Goal: Task Accomplishment & Management: Complete application form

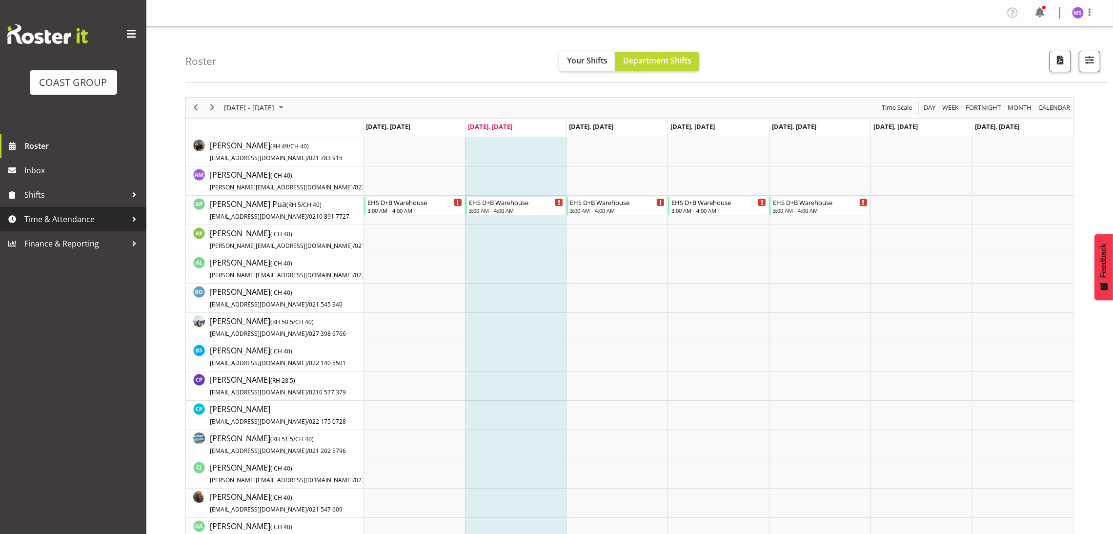
click at [61, 225] on span "Time & Attendance" at bounding box center [75, 219] width 102 height 15
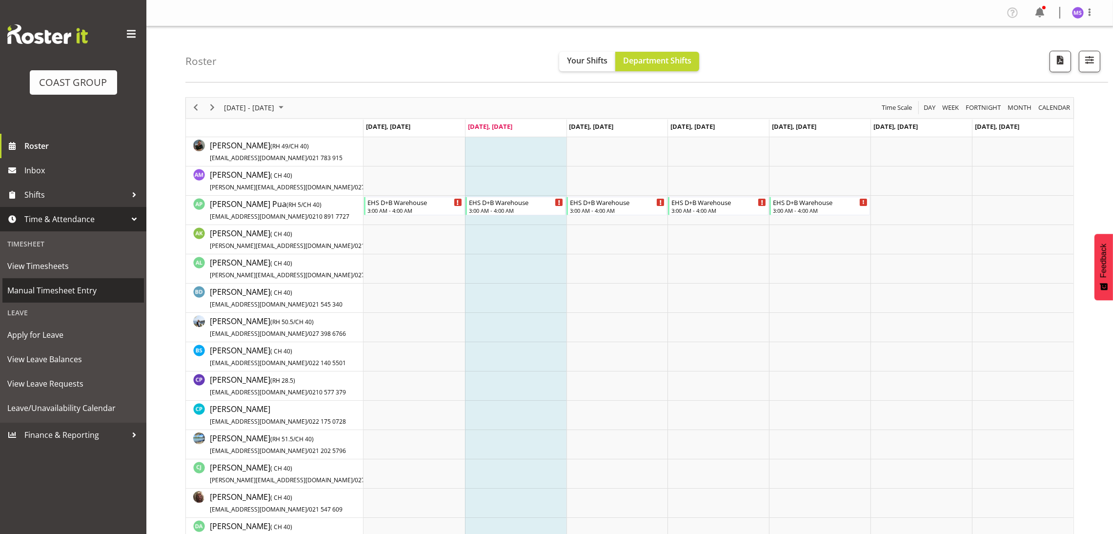
click at [66, 287] on span "Manual Timesheet Entry" at bounding box center [73, 290] width 132 height 15
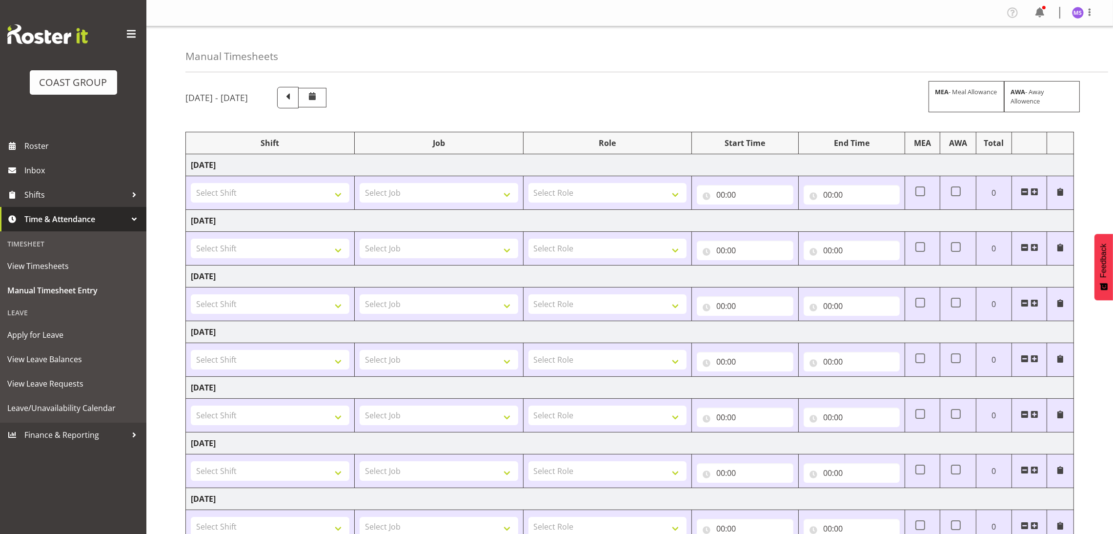
scroll to position [77, 0]
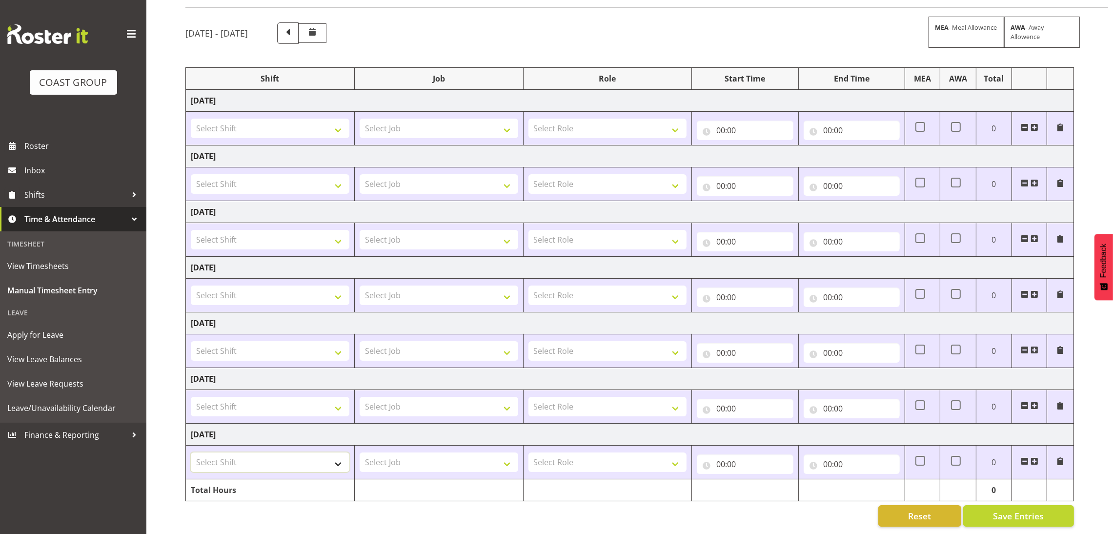
click at [324, 457] on select "Select Shift ABB Collection ABB Delivery AKL Baby Expo AKL Baby Expo Break AKL …" at bounding box center [270, 462] width 159 height 20
click at [461, 452] on select "Select Job 1 Carlton Events 1 [PERSON_NAME][GEOGRAPHIC_DATA] 1 [PERSON_NAME][GE…" at bounding box center [439, 462] width 159 height 20
click at [306, 452] on select "Select Shift ABB Collection ABB Delivery AKL Baby Expo AKL Baby Expo Break AKL …" at bounding box center [270, 462] width 159 height 20
select select "39398"
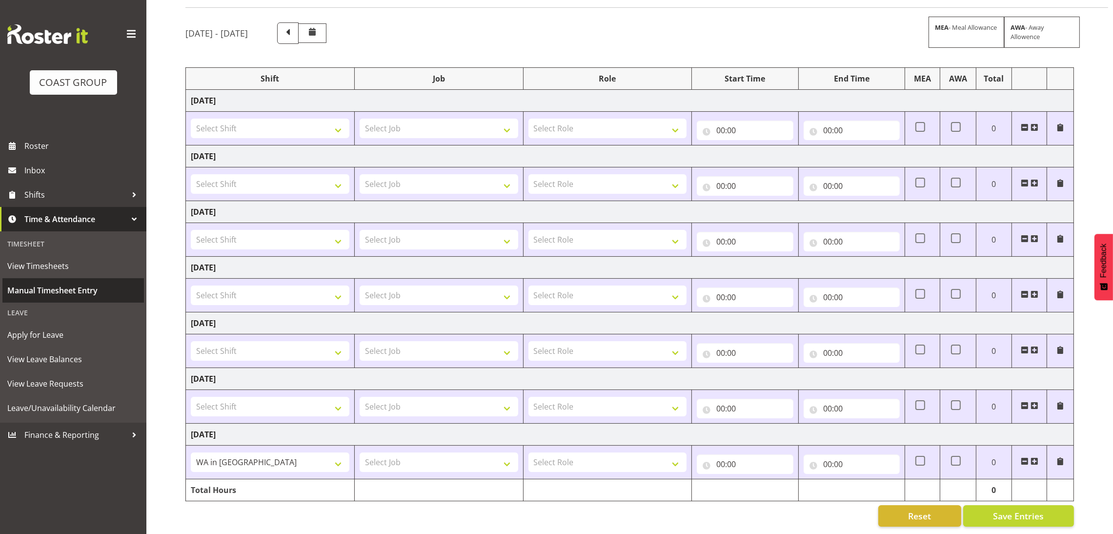
click at [68, 294] on span "Manual Timesheet Entry" at bounding box center [73, 290] width 132 height 15
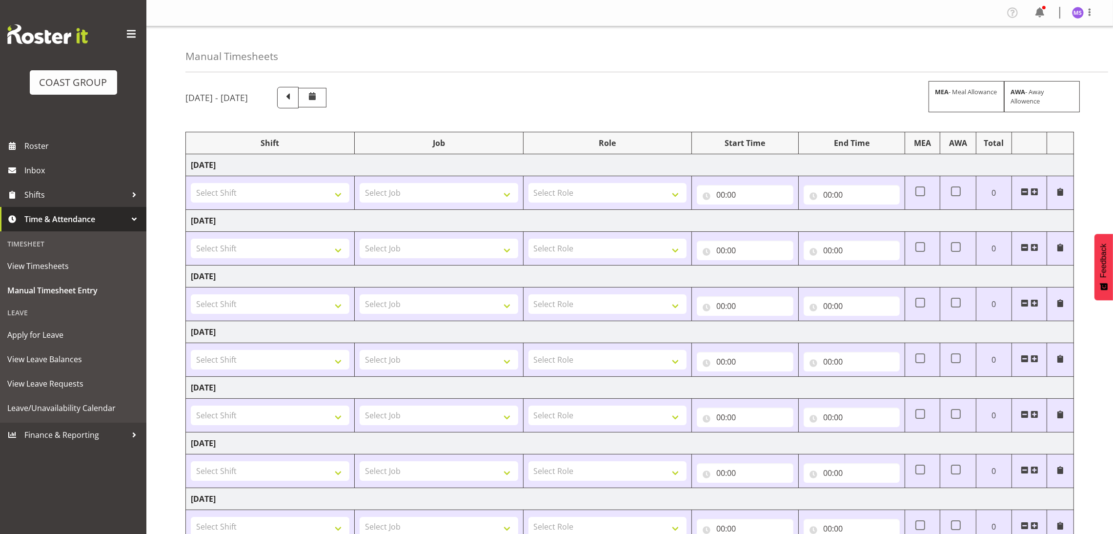
scroll to position [77, 0]
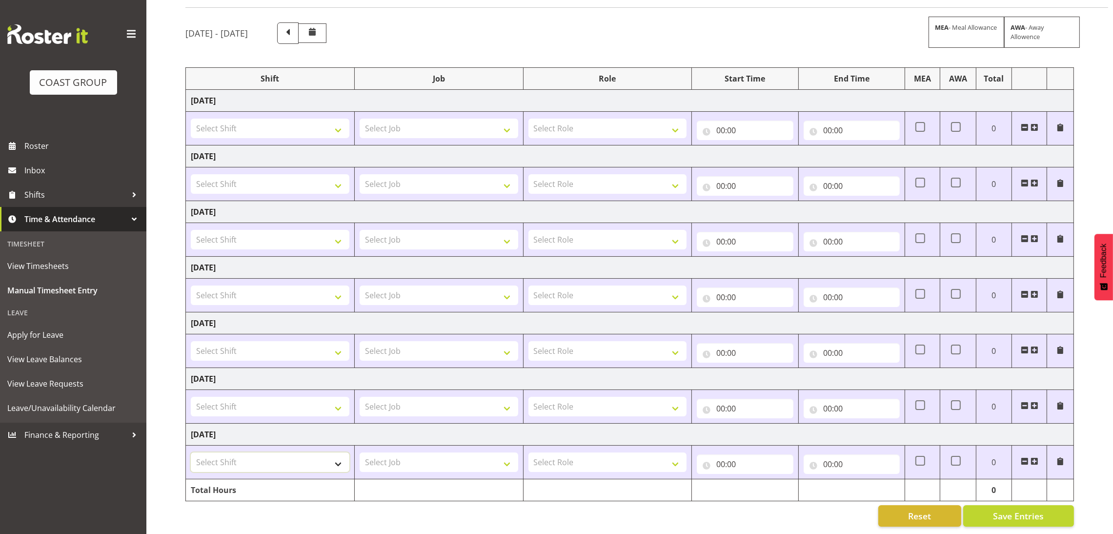
click at [289, 452] on select "Select Shift ABB Collection ABB Delivery AKL Baby Expo AKL Baby Expo Break AKL …" at bounding box center [270, 462] width 159 height 20
click at [191, 452] on select "Select Shift ABB Collection ABB Delivery AKL Baby Expo AKL Baby Expo Break AKL …" at bounding box center [270, 462] width 159 height 20
select select "1352"
click at [414, 452] on select "Select Job 1 Carlton Events 1 [PERSON_NAME][GEOGRAPHIC_DATA] 1 [PERSON_NAME][GE…" at bounding box center [439, 462] width 159 height 20
select select "9630"
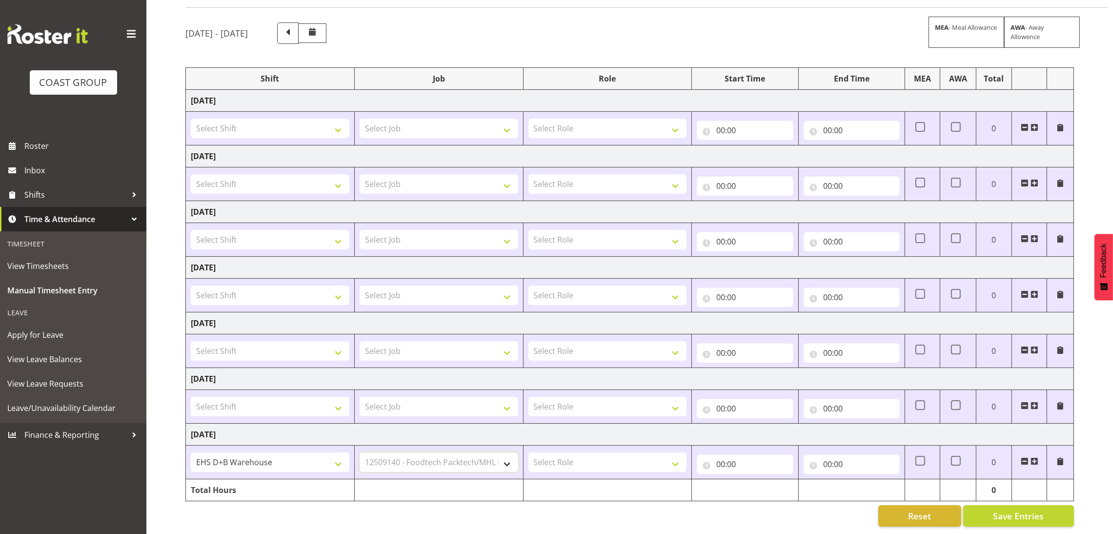
click at [360, 452] on select "Select Job 1 Carlton Events 1 [PERSON_NAME][GEOGRAPHIC_DATA] 1 [PERSON_NAME][GE…" at bounding box center [439, 462] width 159 height 20
click at [610, 452] on select "Select Role EHS AKL D+B" at bounding box center [608, 462] width 159 height 20
select select "194"
click at [529, 452] on select "Select Role EHS AKL D+B" at bounding box center [608, 462] width 159 height 20
click at [721, 454] on input "00:00" at bounding box center [745, 464] width 96 height 20
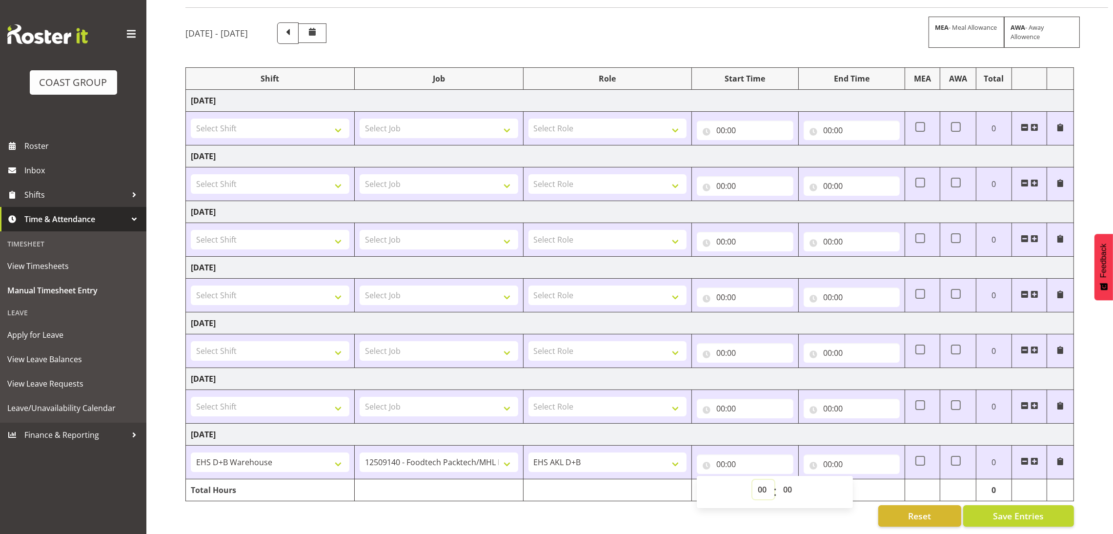
click at [763, 480] on select "00 01 02 03 04 05 06 07 08 09 10 11 12 13 14 15 16 17 18 19 20 21 22 23" at bounding box center [764, 490] width 22 height 20
select select "7"
click at [753, 480] on select "00 01 02 03 04 05 06 07 08 09 10 11 12 13 14 15 16 17 18 19 20 21 22 23" at bounding box center [764, 490] width 22 height 20
type input "07:00"
click at [827, 454] on input "00:00" at bounding box center [852, 464] width 96 height 20
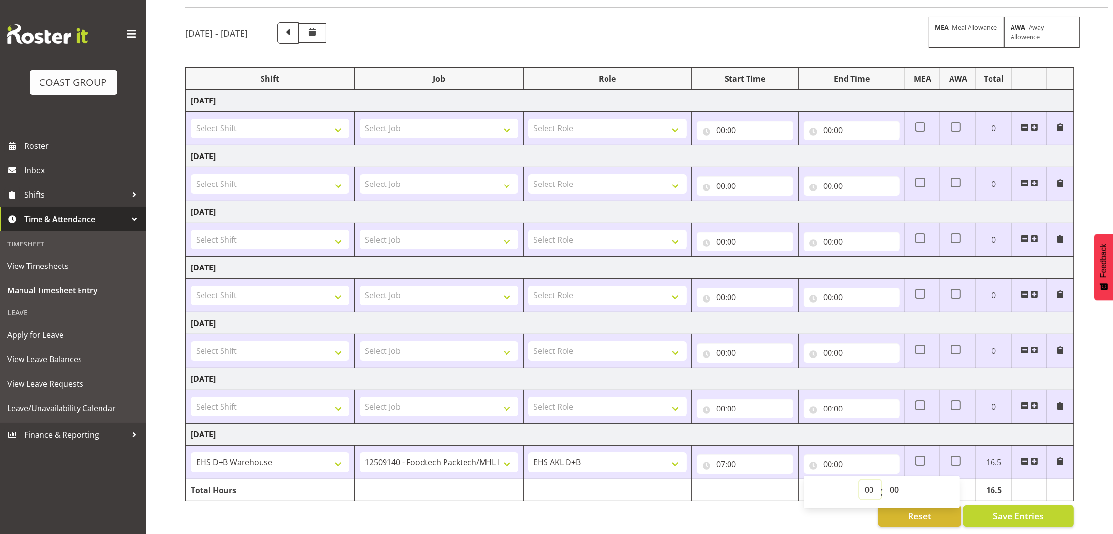
click at [868, 480] on select "00 01 02 03 04 05 06 07 08 09 10 11 12 13 14 15 16 17 18 19 20 21 22 23" at bounding box center [870, 490] width 22 height 20
select select "15"
click at [859, 480] on select "00 01 02 03 04 05 06 07 08 09 10 11 12 13 14 15 16 17 18 19 20 21 22 23" at bounding box center [870, 490] width 22 height 20
type input "15:00"
click at [898, 480] on select "00 01 02 03 04 05 06 07 08 09 10 11 12 13 14 15 16 17 18 19 20 21 22 23 24 25 2…" at bounding box center [896, 490] width 22 height 20
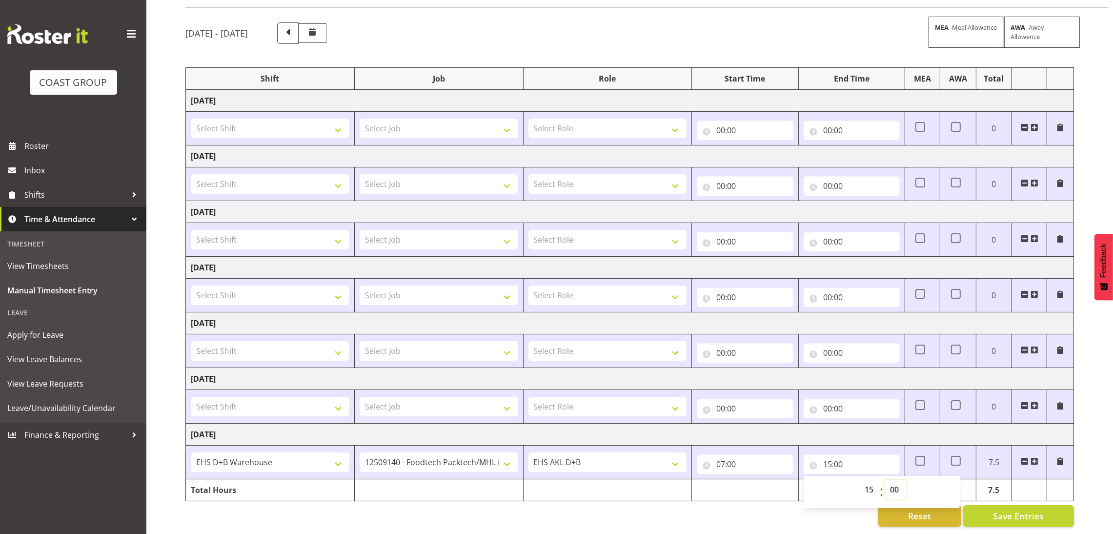
select select "30"
click at [885, 480] on select "00 01 02 03 04 05 06 07 08 09 10 11 12 13 14 15 16 17 18 19 20 21 22 23 24 25 2…" at bounding box center [896, 490] width 22 height 20
type input "15:30"
click at [1045, 509] on button "Save Entries" at bounding box center [1018, 515] width 111 height 21
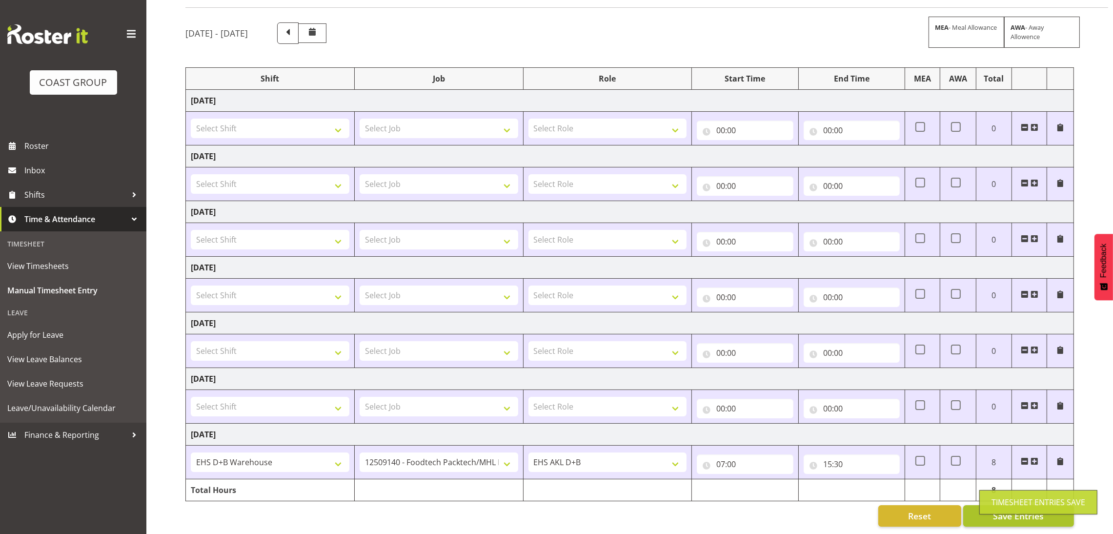
click at [1045, 509] on div "Timesheet Entries Save" at bounding box center [1038, 502] width 118 height 24
click at [279, 401] on select "Select Shift ABB Collection ABB Delivery AKL Baby Expo AKL Baby Expo Break AKL …" at bounding box center [270, 407] width 159 height 20
select select "56534"
click at [191, 397] on select "Select Shift ABB Collection ABB Delivery AKL Baby Expo AKL Baby Expo Break AKL …" at bounding box center [270, 407] width 159 height 20
click at [399, 397] on select "Select Job 1 Carlton Events 1 [PERSON_NAME][GEOGRAPHIC_DATA] 1 [PERSON_NAME][GE…" at bounding box center [439, 407] width 159 height 20
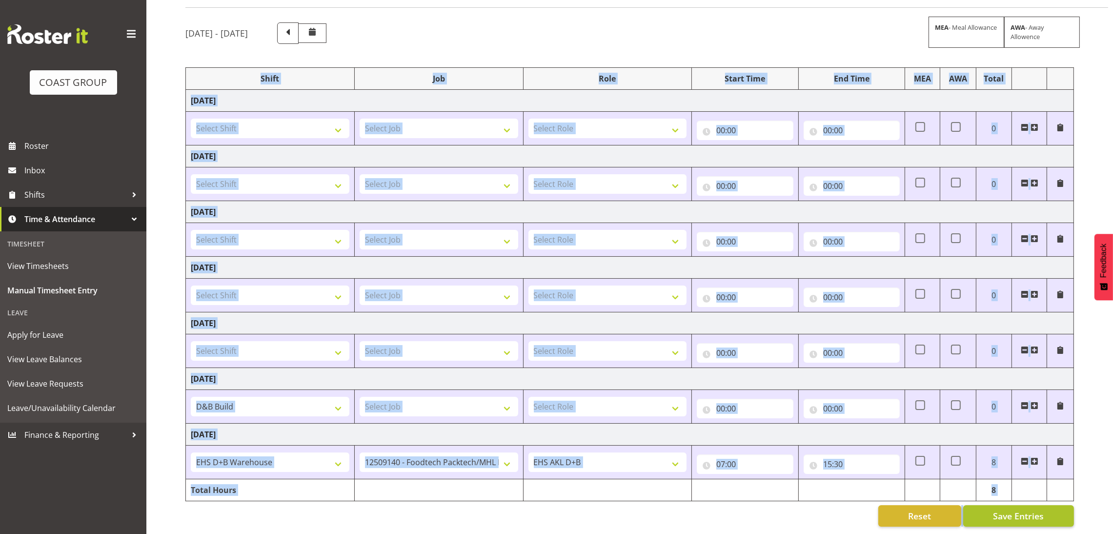
drag, startPoint x: 1111, startPoint y: 406, endPoint x: 1009, endPoint y: 508, distance: 144.2
click at [1009, 508] on div "[DATE] - [DATE] MEA - Meal Allowance AWA - Away Allowence Shift Job Role Start …" at bounding box center [649, 274] width 928 height 519
click at [1009, 509] on span "Save Entries" at bounding box center [1018, 515] width 51 height 13
select select
click at [294, 26] on span at bounding box center [288, 32] width 13 height 13
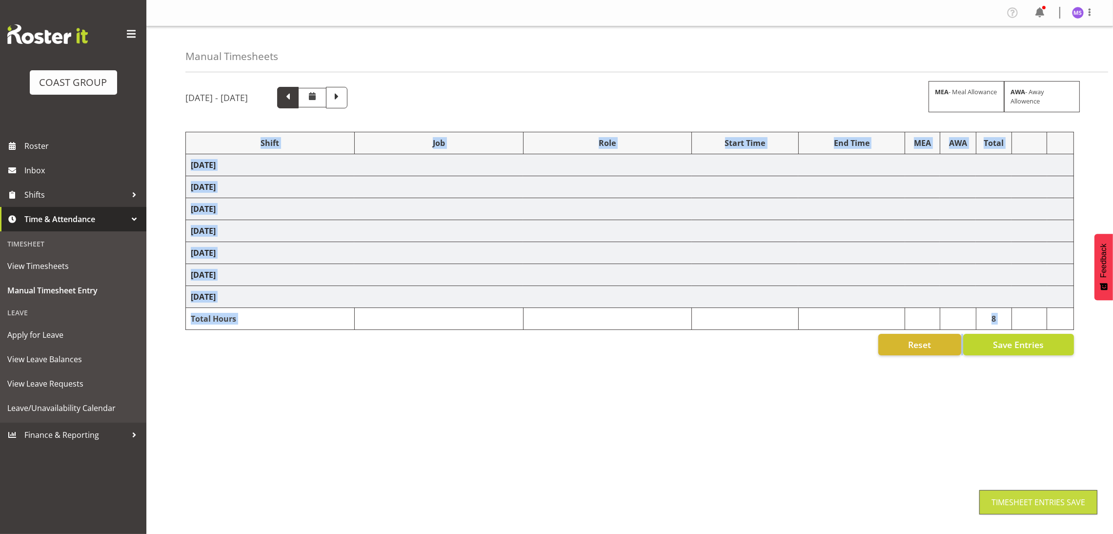
scroll to position [0, 0]
select select "1352"
select select "69"
select select "1352"
select select "10286"
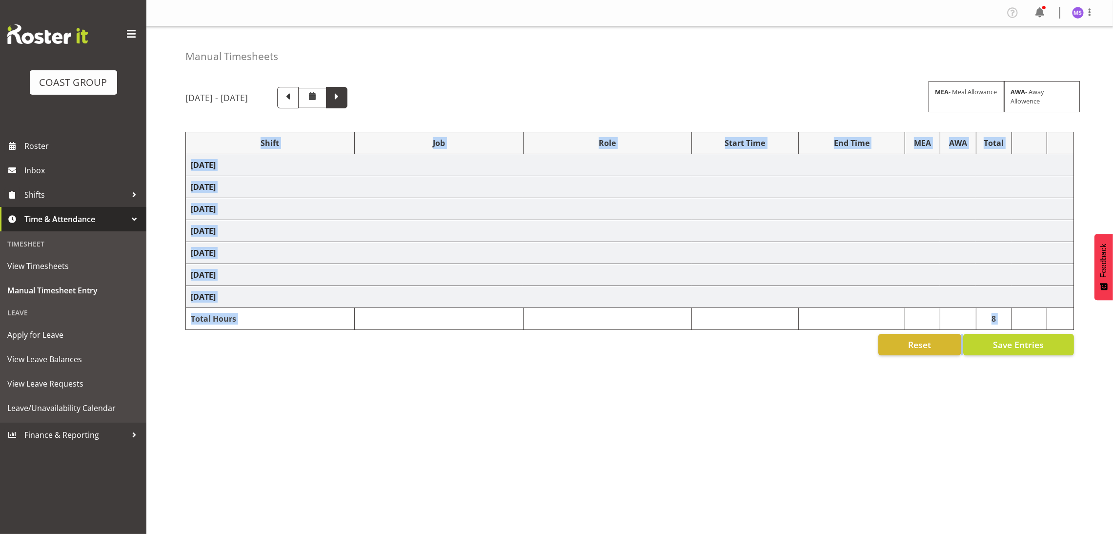
select select "1352"
select select "69"
select select "1352"
select select "10372"
select select "1352"
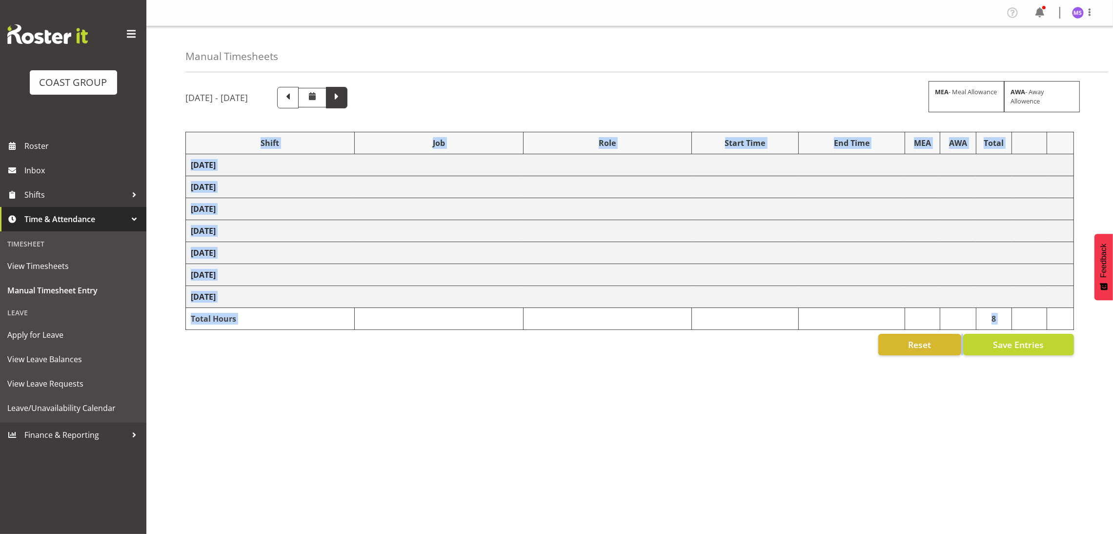
select select "10372"
select select "1352"
select select "69"
select select "1352"
select select "10372"
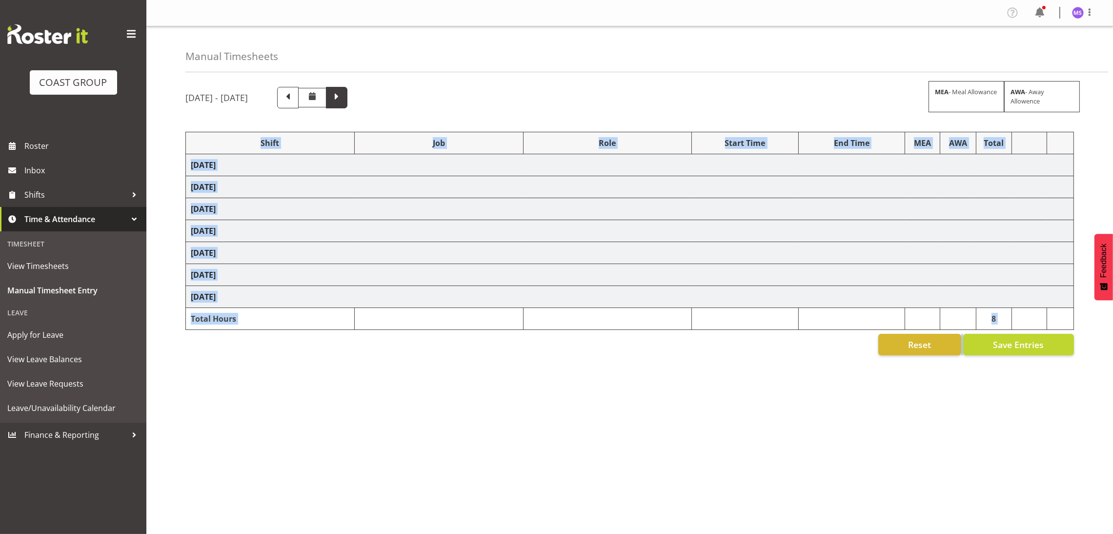
select select "1352"
select select "10286"
select select "1352"
select select "69"
select select "1352"
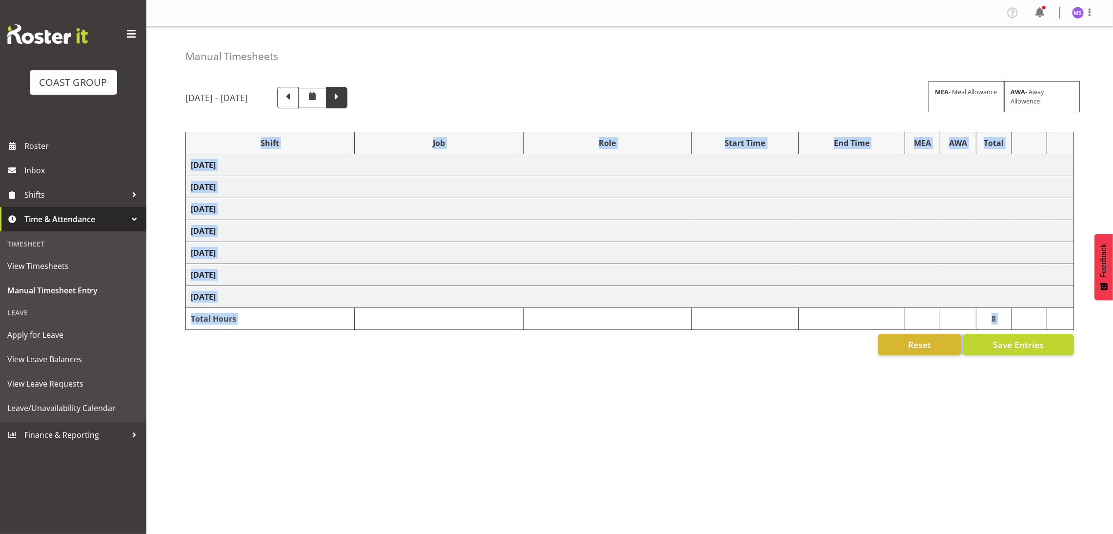
select select "10286"
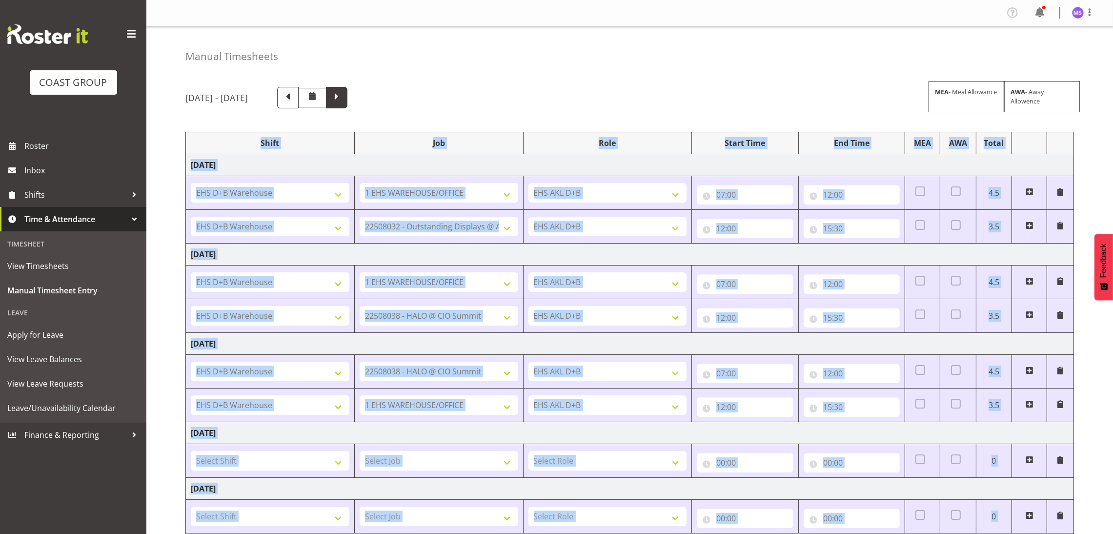
click at [343, 96] on span at bounding box center [336, 96] width 13 height 13
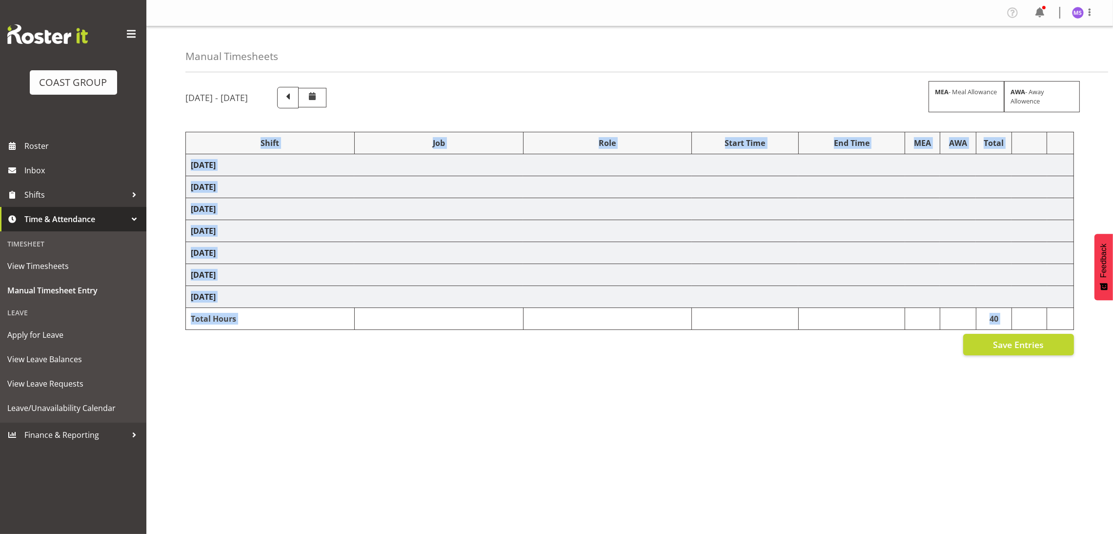
select select "1352"
select select "9630"
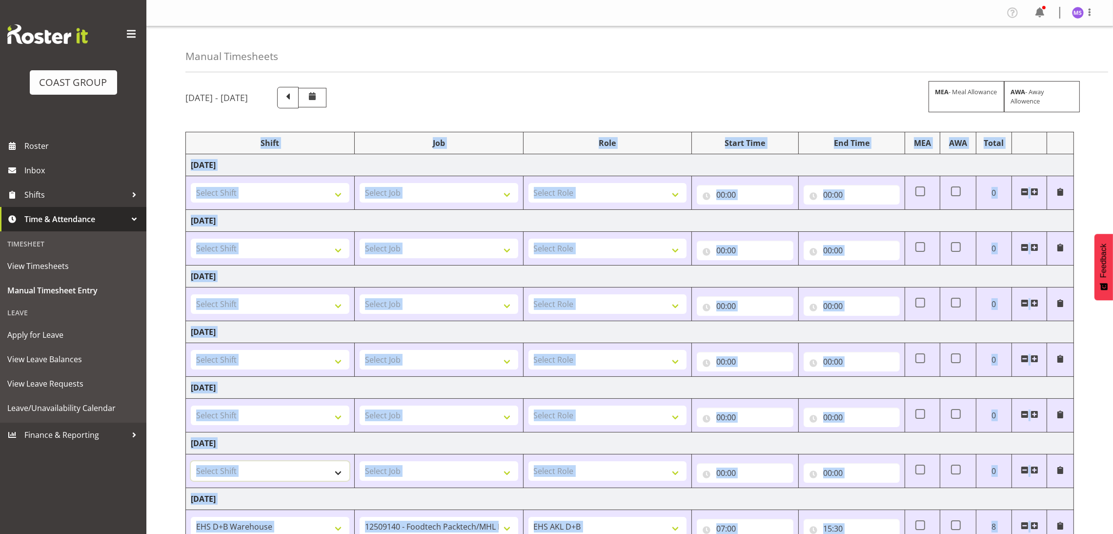
click at [286, 469] on select "Select Shift ABB Collection ABB Delivery AKL Baby Expo AKL Baby Expo Break AKL …" at bounding box center [270, 471] width 159 height 20
select select "56535"
click at [191, 463] on select "Select Shift ABB Collection ABB Delivery AKL Baby Expo AKL Baby Expo Break AKL …" at bounding box center [270, 471] width 159 height 20
click at [389, 472] on select "Select Job 1 Carlton Events 1 [PERSON_NAME][GEOGRAPHIC_DATA] 1 [PERSON_NAME][GE…" at bounding box center [439, 471] width 159 height 20
select select "10372"
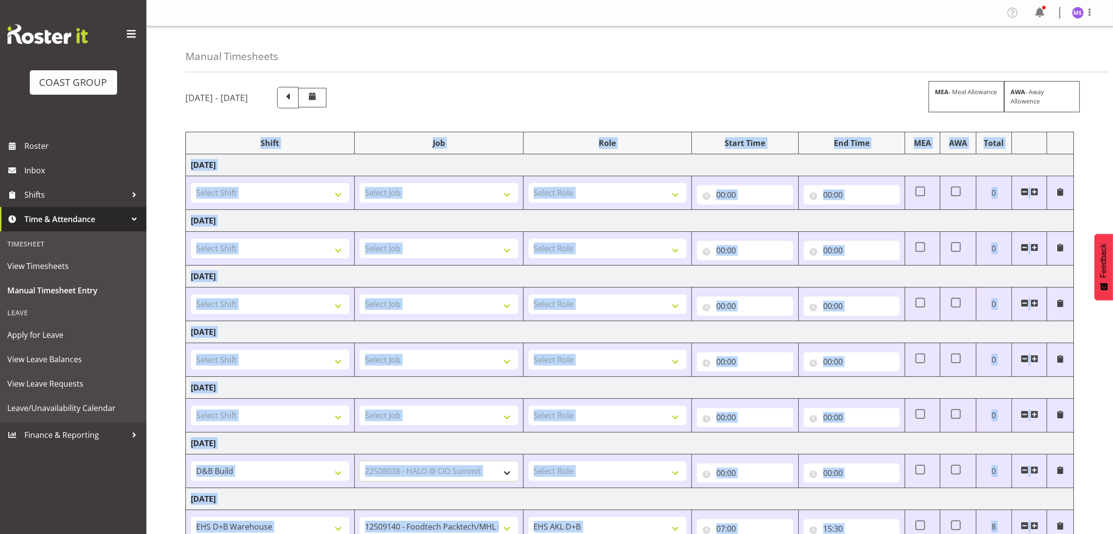
click at [360, 463] on select "Select Job 1 Carlton Events 1 [PERSON_NAME][GEOGRAPHIC_DATA] 1 [PERSON_NAME][GE…" at bounding box center [439, 471] width 159 height 20
click at [599, 475] on select "Select Role EHS AKL D+B" at bounding box center [608, 471] width 159 height 20
select select "194"
click at [529, 463] on select "Select Role EHS AKL D+B" at bounding box center [608, 471] width 159 height 20
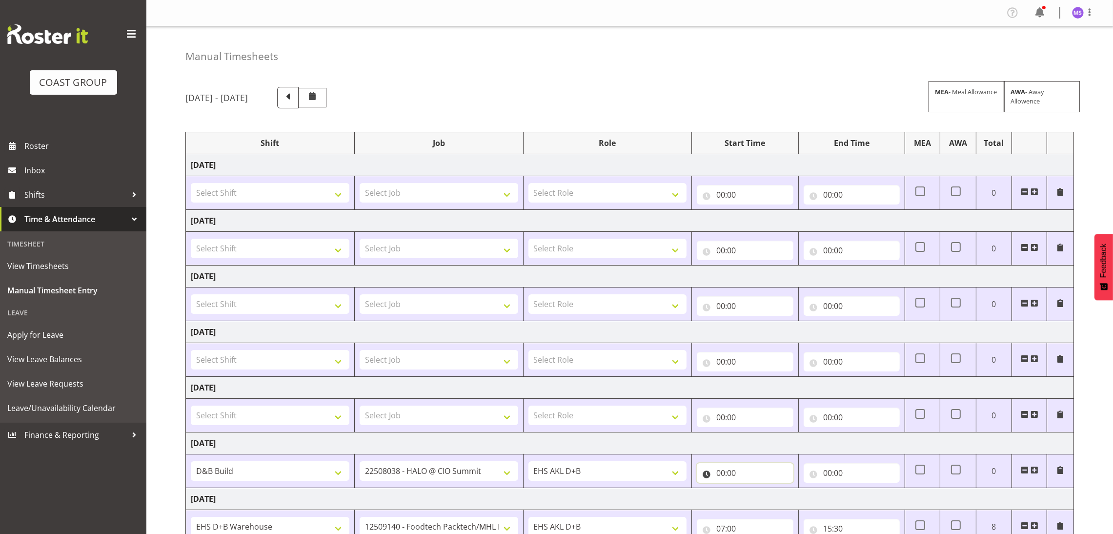
click at [719, 477] on input "00:00" at bounding box center [745, 473] width 96 height 20
click at [761, 499] on select "00 01 02 03 04 05 06 07 08 09 10 11 12 13 14 15 16 17 18 19 20 21 22 23" at bounding box center [764, 499] width 22 height 20
select select "6"
click at [753, 490] on select "00 01 02 03 04 05 06 07 08 09 10 11 12 13 14 15 16 17 18 19 20 21 22 23" at bounding box center [764, 499] width 22 height 20
type input "06:00"
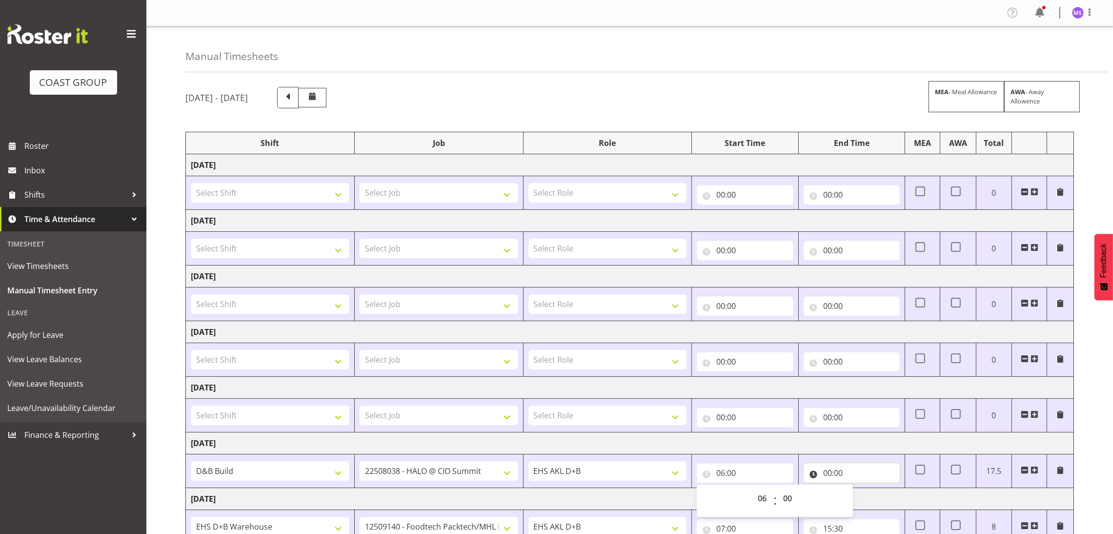
click at [828, 471] on input "00:00" at bounding box center [852, 473] width 96 height 20
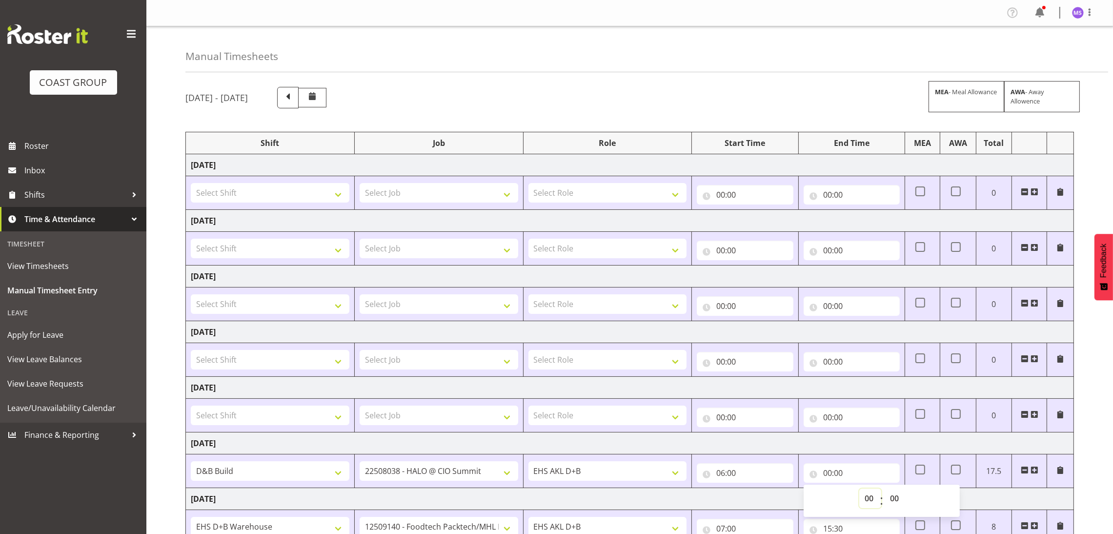
click at [868, 497] on select "00 01 02 03 04 05 06 07 08 09 10 11 12 13 14 15 16 17 18 19 20 21 22 23" at bounding box center [870, 499] width 22 height 20
select select "15"
click at [859, 490] on select "00 01 02 03 04 05 06 07 08 09 10 11 12 13 14 15 16 17 18 19 20 21 22 23" at bounding box center [870, 499] width 22 height 20
type input "15:00"
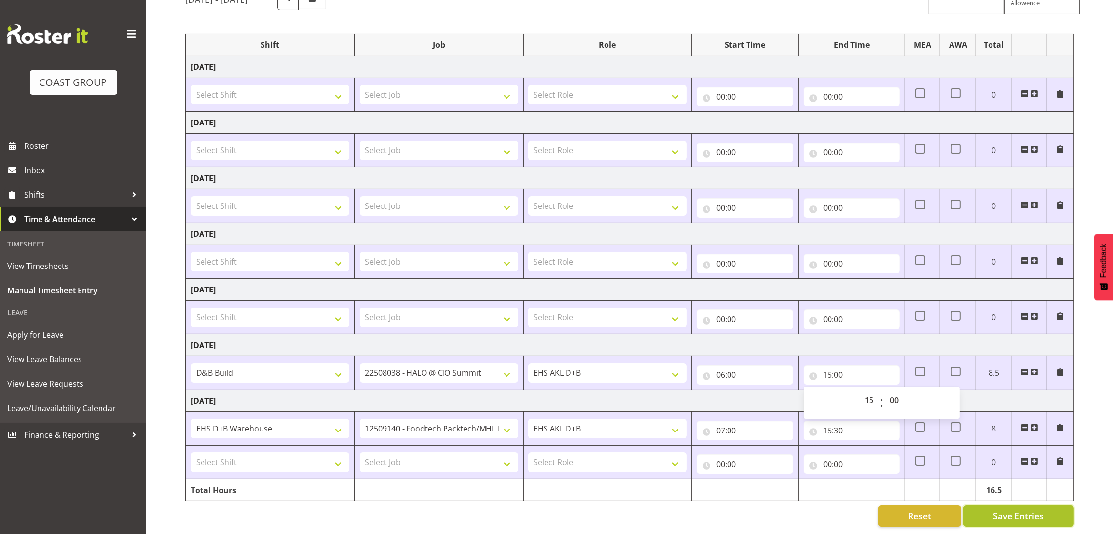
click at [1040, 509] on span "Save Entries" at bounding box center [1018, 515] width 51 height 13
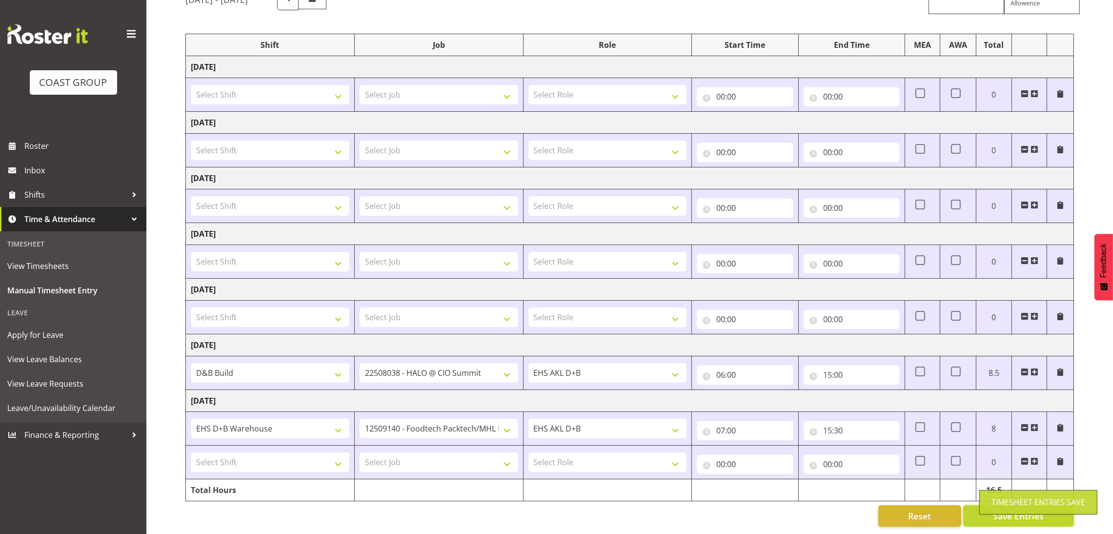
scroll to position [58, 0]
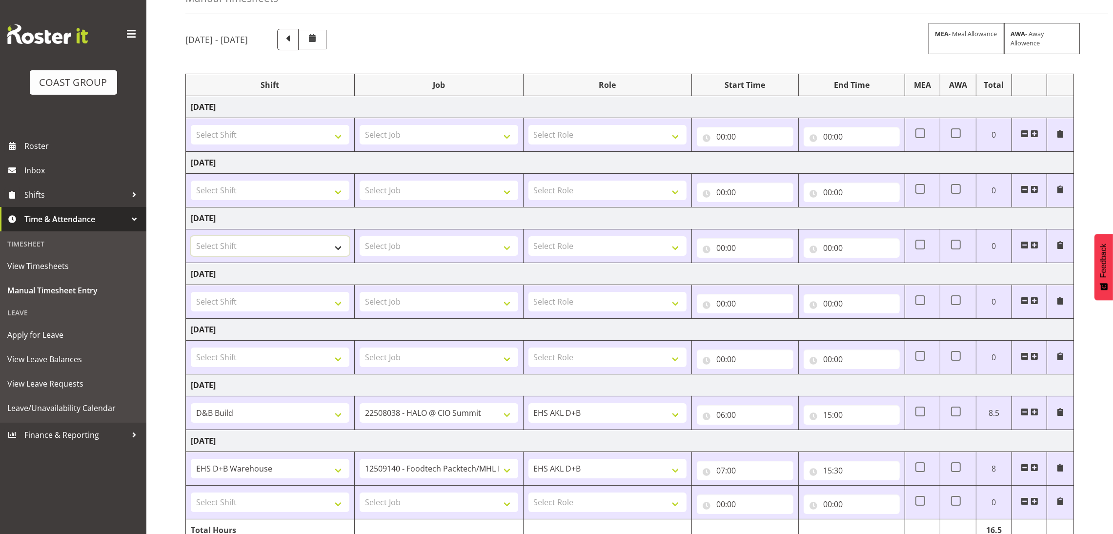
click at [331, 243] on select "Select Shift ABB Collection ABB Delivery AKL Baby Expo AKL Baby Expo Break AKL …" at bounding box center [270, 246] width 159 height 20
select select "1352"
click at [191, 237] on select "Select Shift ABB Collection ABB Delivery AKL Baby Expo AKL Baby Expo Break AKL …" at bounding box center [270, 246] width 159 height 20
click at [409, 246] on select "Select Job 1 Carlton Events 1 [PERSON_NAME][GEOGRAPHIC_DATA] 1 [PERSON_NAME][GE…" at bounding box center [439, 246] width 159 height 20
select select "9630"
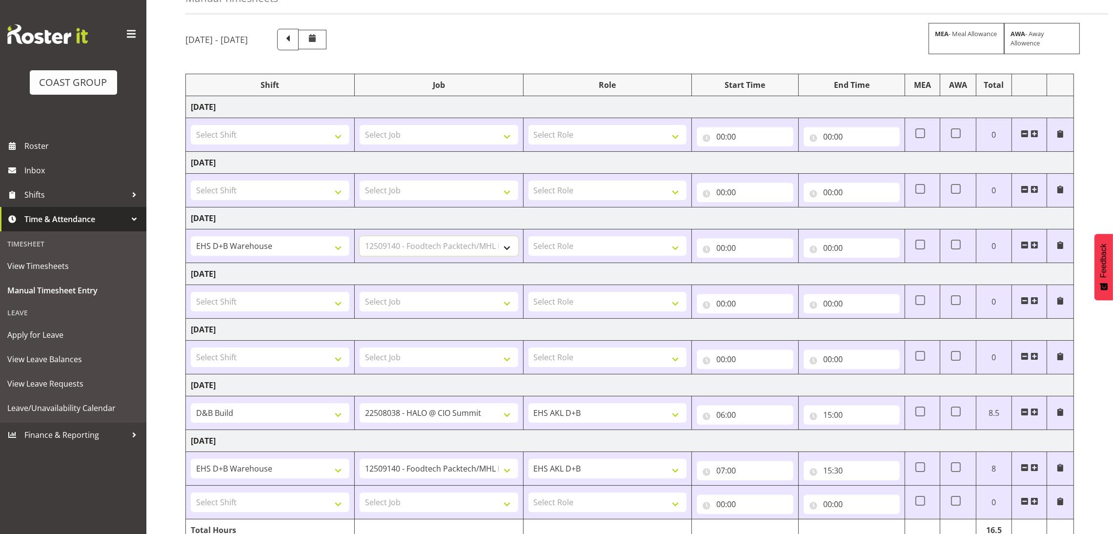
click at [360, 237] on select "Select Job 1 Carlton Events 1 [PERSON_NAME][GEOGRAPHIC_DATA] 1 [PERSON_NAME][GE…" at bounding box center [439, 246] width 159 height 20
click at [614, 243] on select "Select Role EHS AKL D+B" at bounding box center [608, 246] width 159 height 20
select select "194"
click at [529, 237] on select "Select Role EHS AKL D+B" at bounding box center [608, 246] width 159 height 20
click at [726, 252] on input "00:00" at bounding box center [745, 248] width 96 height 20
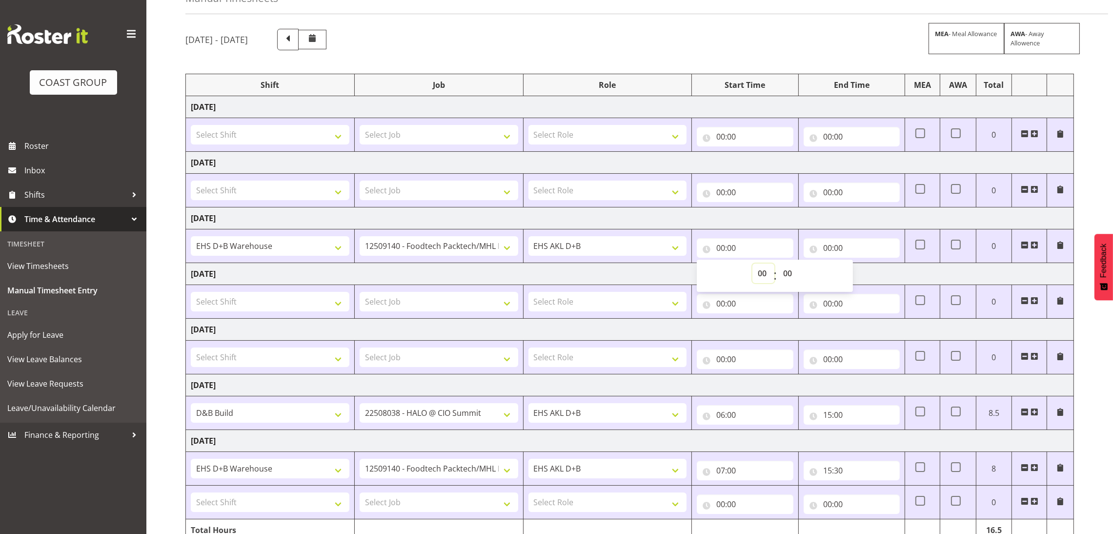
click at [763, 269] on select "00 01 02 03 04 05 06 07 08 09 10 11 12 13 14 15 16 17 18 19 20 21 22 23" at bounding box center [764, 274] width 22 height 20
select select "7"
click at [753, 264] on select "00 01 02 03 04 05 06 07 08 09 10 11 12 13 14 15 16 17 18 19 20 21 22 23" at bounding box center [764, 274] width 22 height 20
type input "07:00"
click at [834, 247] on input "00:00" at bounding box center [852, 248] width 96 height 20
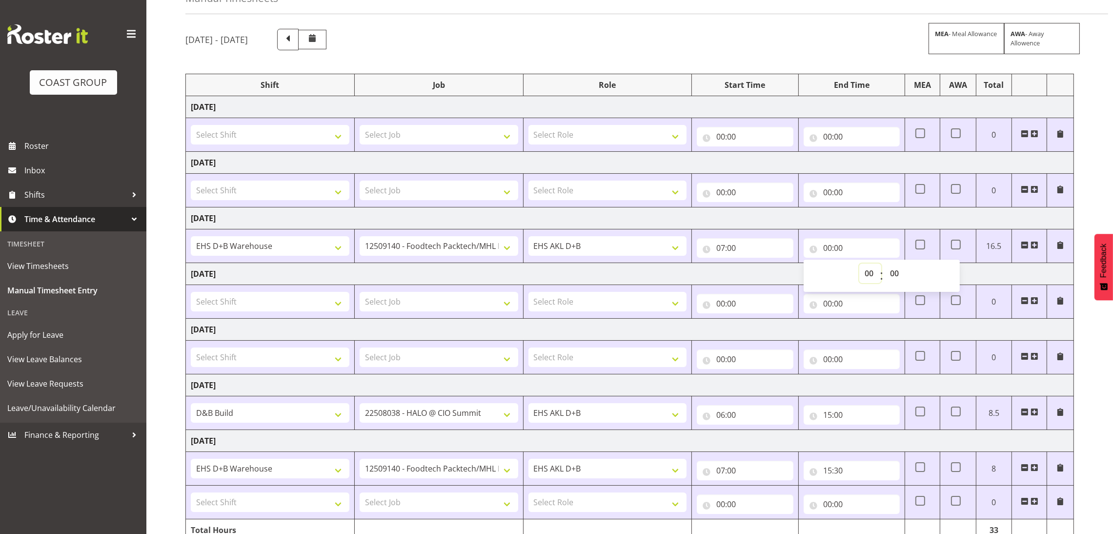
click at [866, 272] on select "00 01 02 03 04 05 06 07 08 09 10 11 12 13 14 15 16 17 18 19 20 21 22 23" at bounding box center [870, 274] width 22 height 20
select select "15"
click at [859, 264] on select "00 01 02 03 04 05 06 07 08 09 10 11 12 13 14 15 16 17 18 19 20 21 22 23" at bounding box center [870, 274] width 22 height 20
type input "15:00"
click at [902, 271] on select "00 01 02 03 04 05 06 07 08 09 10 11 12 13 14 15 16 17 18 19 20 21 22 23 24 25 2…" at bounding box center [896, 274] width 22 height 20
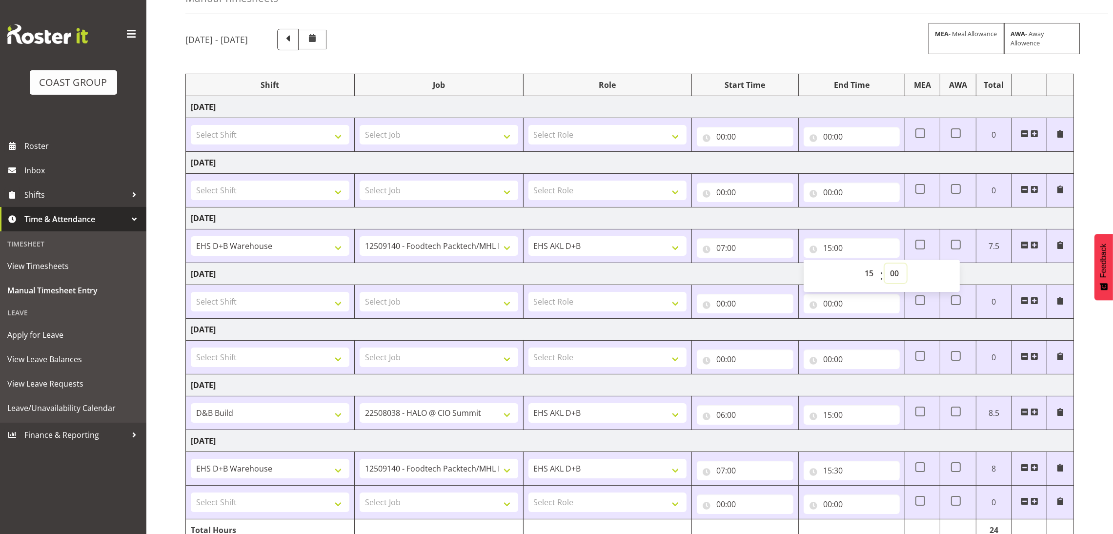
select select "30"
click at [885, 264] on select "00 01 02 03 04 05 06 07 08 09 10 11 12 13 14 15 16 17 18 19 20 21 22 23 24 25 2…" at bounding box center [896, 274] width 22 height 20
type input "15:30"
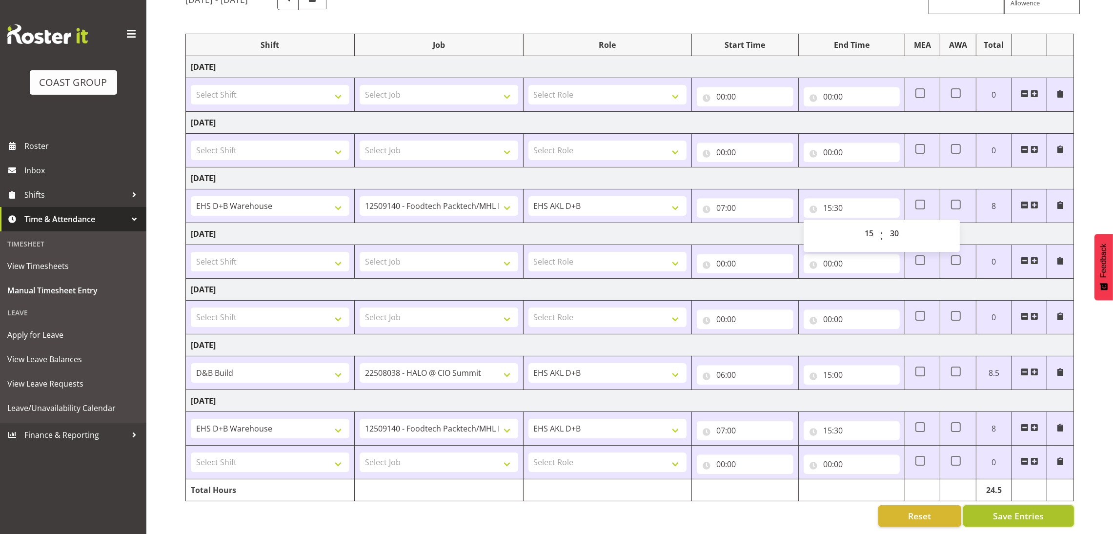
click at [1044, 505] on button "Save Entries" at bounding box center [1018, 515] width 111 height 21
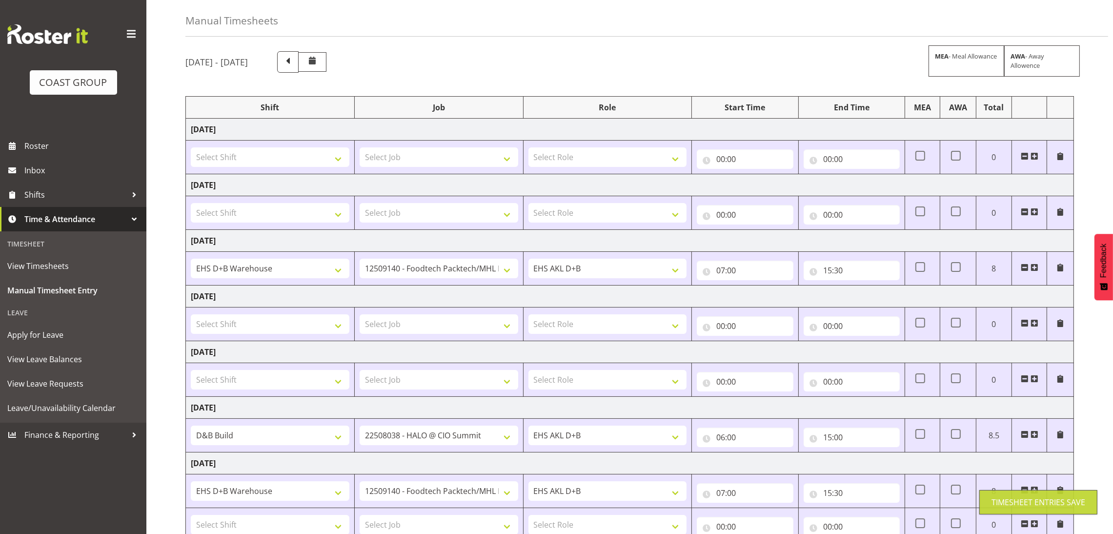
scroll to position [34, 0]
click at [315, 210] on select "Select Shift ABB Collection ABB Delivery AKL Baby Expo AKL Baby Expo Break AKL …" at bounding box center [270, 215] width 159 height 20
select select "1352"
click at [191, 205] on select "Select Shift ABB Collection ABB Delivery AKL Baby Expo AKL Baby Expo Break AKL …" at bounding box center [270, 215] width 159 height 20
click at [445, 213] on select "Select Job 1 Carlton Events 1 [PERSON_NAME][GEOGRAPHIC_DATA] 1 [PERSON_NAME][GE…" at bounding box center [439, 215] width 159 height 20
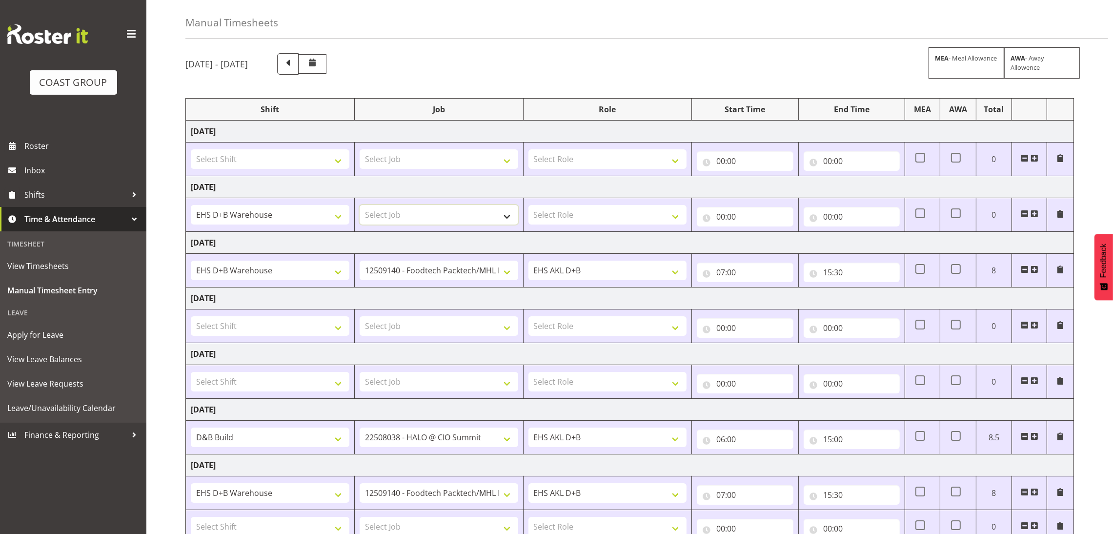
select select "69"
click at [360, 205] on select "Select Job 1 Carlton Events 1 [PERSON_NAME][GEOGRAPHIC_DATA] 1 [PERSON_NAME][GE…" at bounding box center [439, 215] width 159 height 20
click at [601, 212] on select "Select Role EHS AKL D+B" at bounding box center [608, 215] width 159 height 20
select select "194"
click at [529, 205] on select "Select Role EHS AKL D+B" at bounding box center [608, 215] width 159 height 20
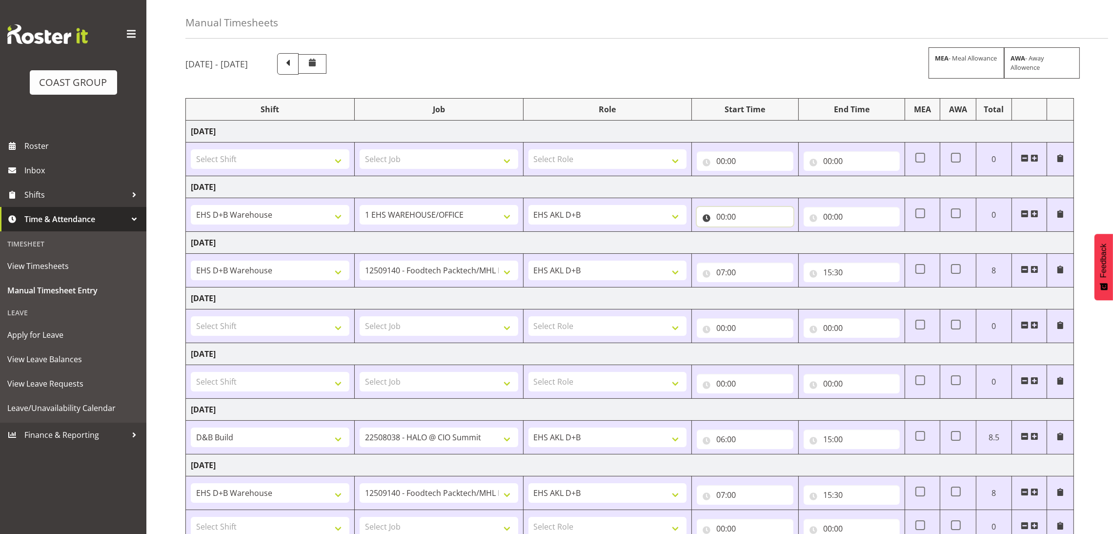
click at [722, 219] on input "00:00" at bounding box center [745, 217] width 96 height 20
click at [763, 250] on select "00 01 02 03 04 05 06 07 08 09 10 11 12 13 14 15 16 17 18 19 20 21 22 23" at bounding box center [764, 242] width 22 height 20
select select "7"
click at [753, 233] on select "00 01 02 03 04 05 06 07 08 09 10 11 12 13 14 15 16 17 18 19 20 21 22 23" at bounding box center [764, 242] width 22 height 20
type input "07:00"
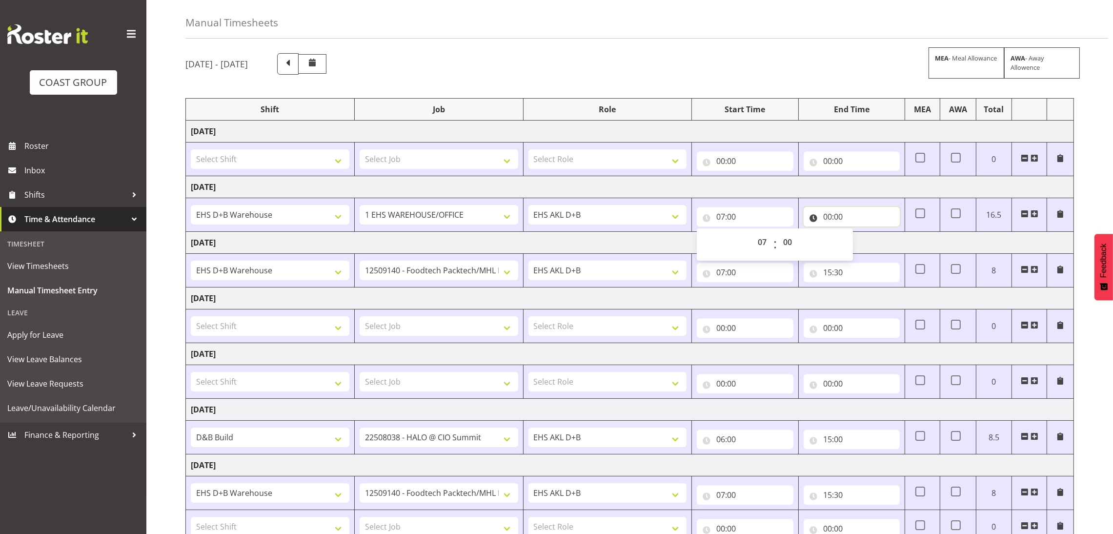
click at [828, 215] on input "00:00" at bounding box center [852, 217] width 96 height 20
click at [867, 243] on select "00 01 02 03 04 05 06 07 08 09 10 11 12 13 14 15 16 17 18 19 20 21 22 23" at bounding box center [870, 242] width 22 height 20
select select "11"
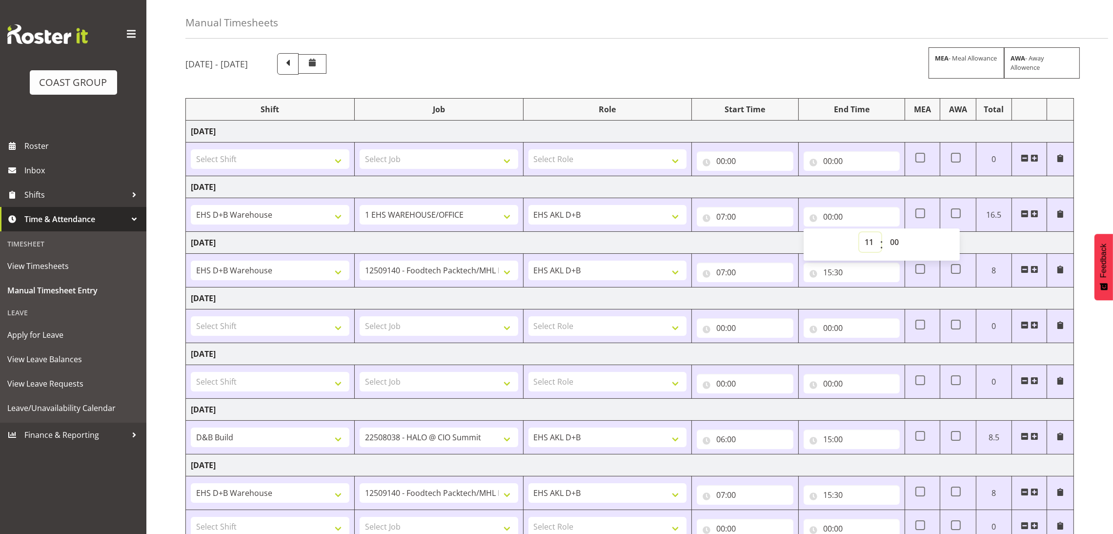
click at [859, 233] on select "00 01 02 03 04 05 06 07 08 09 10 11 12 13 14 15 16 17 18 19 20 21 22 23" at bounding box center [870, 242] width 22 height 20
type input "11:00"
click at [1103, 176] on div "[DATE] - [DATE] MEA - Meal Allowance AWA - Away Allowence Shift Job Role Start …" at bounding box center [649, 322] width 928 height 552
click at [1036, 212] on span at bounding box center [1035, 214] width 8 height 8
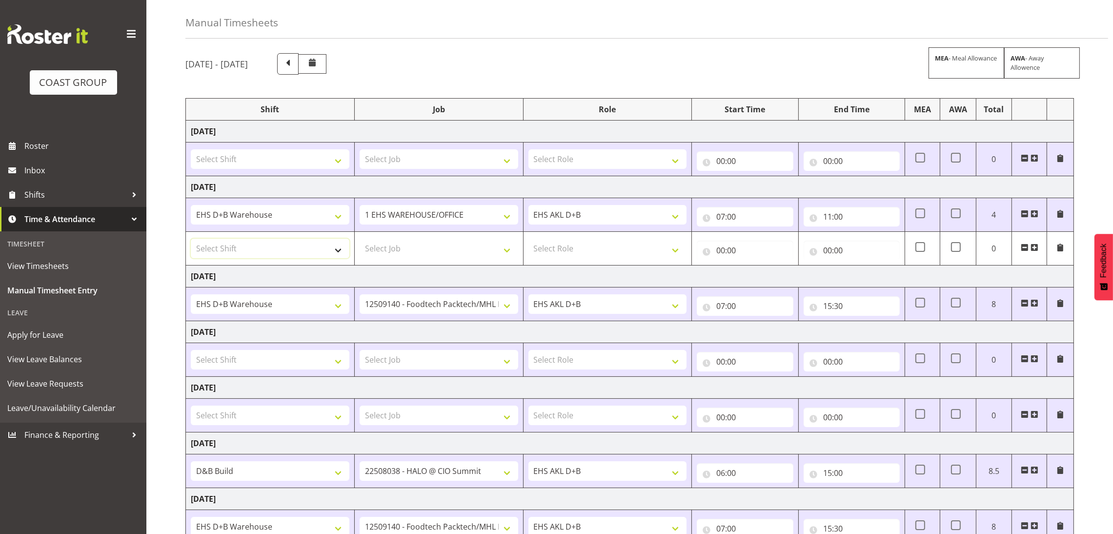
click at [325, 249] on select "Select Shift ABB Collection ABB Delivery AKL Baby Expo AKL Baby Expo Break AKL …" at bounding box center [270, 249] width 159 height 20
select select "1352"
click at [191, 239] on select "Select Shift ABB Collection ABB Delivery AKL Baby Expo AKL Baby Expo Break AKL …" at bounding box center [270, 249] width 159 height 20
click at [441, 245] on select "Select Job 1 Carlton Events 1 [PERSON_NAME][GEOGRAPHIC_DATA] 1 [PERSON_NAME][GE…" at bounding box center [439, 249] width 159 height 20
select select "10372"
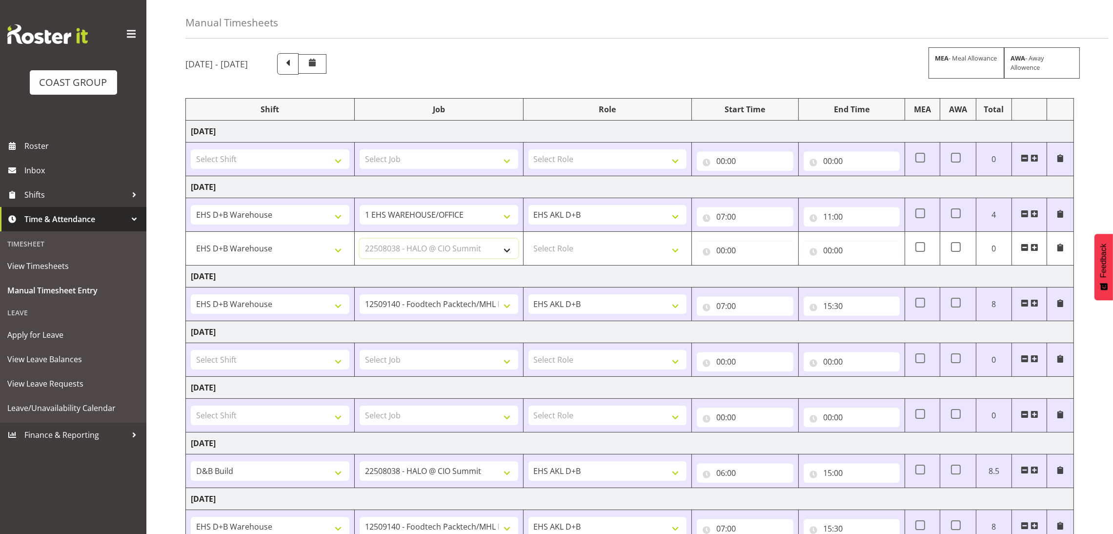
click at [360, 239] on select "Select Job 1 Carlton Events 1 [PERSON_NAME][GEOGRAPHIC_DATA] 1 [PERSON_NAME][GE…" at bounding box center [439, 249] width 159 height 20
click at [580, 247] on select "Select Role EHS AKL D+B" at bounding box center [608, 249] width 159 height 20
select select "194"
click at [529, 239] on select "Select Role EHS AKL D+B" at bounding box center [608, 249] width 159 height 20
click at [724, 250] on input "00:00" at bounding box center [745, 251] width 96 height 20
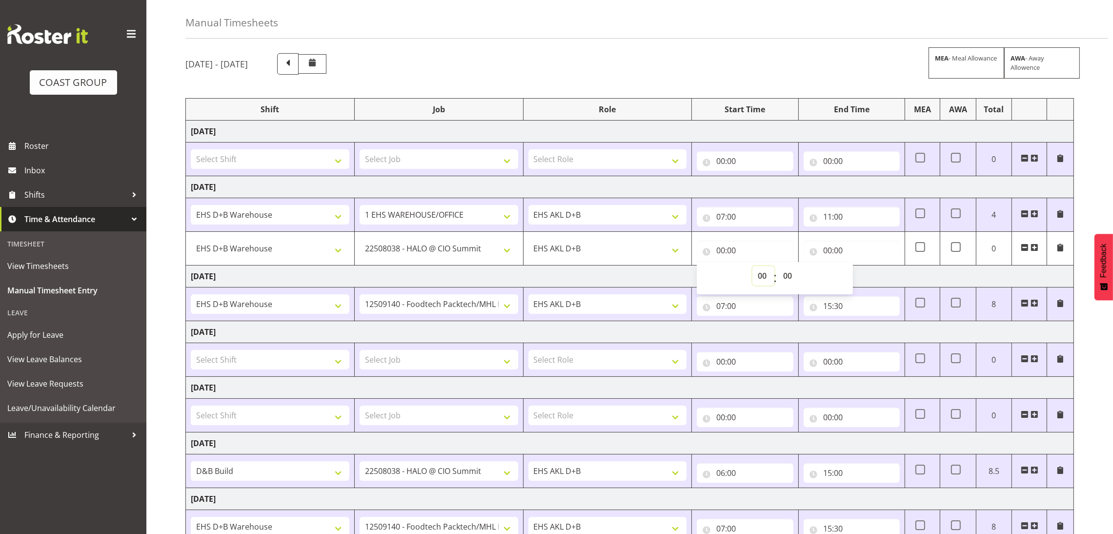
click at [764, 276] on select "00 01 02 03 04 05 06 07 08 09 10 11 12 13 14 15 16 17 18 19 20 21 22 23" at bounding box center [764, 276] width 22 height 20
select select "11"
click at [753, 266] on select "00 01 02 03 04 05 06 07 08 09 10 11 12 13 14 15 16 17 18 19 20 21 22 23" at bounding box center [764, 276] width 22 height 20
type input "11:00"
click at [897, 272] on td "[DATE]" at bounding box center [630, 276] width 888 height 22
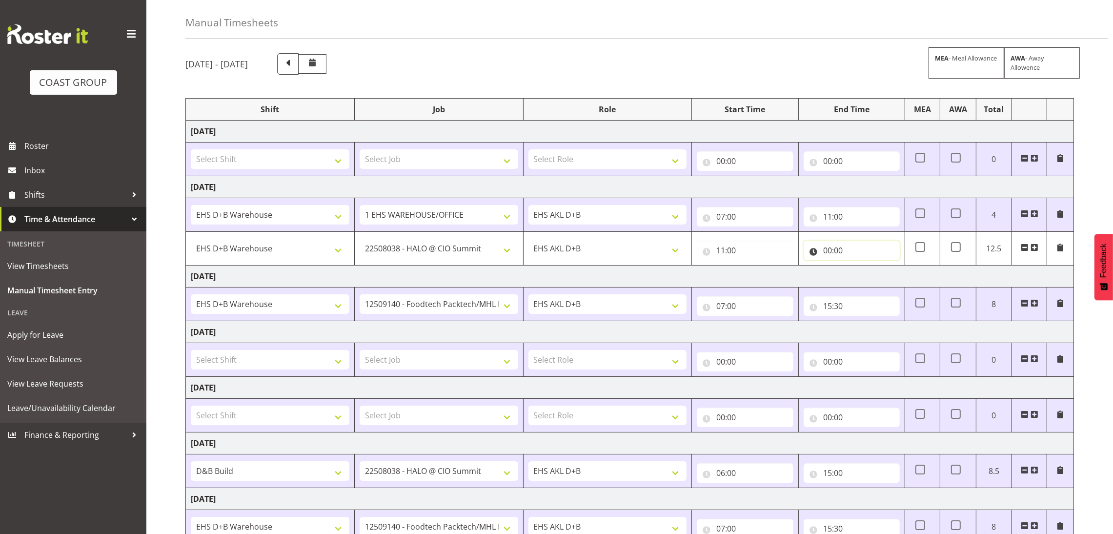
click at [828, 253] on input "00:00" at bounding box center [852, 251] width 96 height 20
click at [867, 273] on select "00 01 02 03 04 05 06 07 08 09 10 11 12 13 14 15 16 17 18 19 20 21 22 23" at bounding box center [870, 276] width 22 height 20
select select "15"
click at [859, 266] on select "00 01 02 03 04 05 06 07 08 09 10 11 12 13 14 15 16 17 18 19 20 21 22 23" at bounding box center [870, 276] width 22 height 20
type input "15:00"
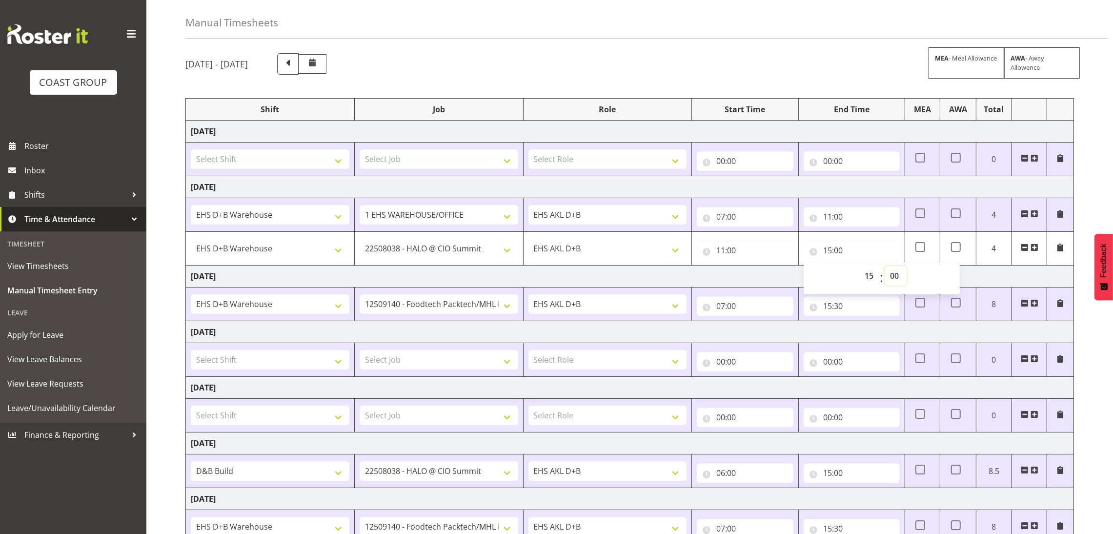
click at [903, 270] on select "00 01 02 03 04 05 06 07 08 09 10 11 12 13 14 15 16 17 18 19 20 21 22 23 24 25 2…" at bounding box center [896, 276] width 22 height 20
select select "30"
click at [885, 266] on select "00 01 02 03 04 05 06 07 08 09 10 11 12 13 14 15 16 17 18 19 20 21 22 23 24 25 2…" at bounding box center [896, 276] width 22 height 20
type input "15:30"
click at [1076, 220] on div "[DATE] - [DATE] MEA - Meal Allowance AWA - Away Allowence Shift Job Role Start …" at bounding box center [649, 339] width 928 height 586
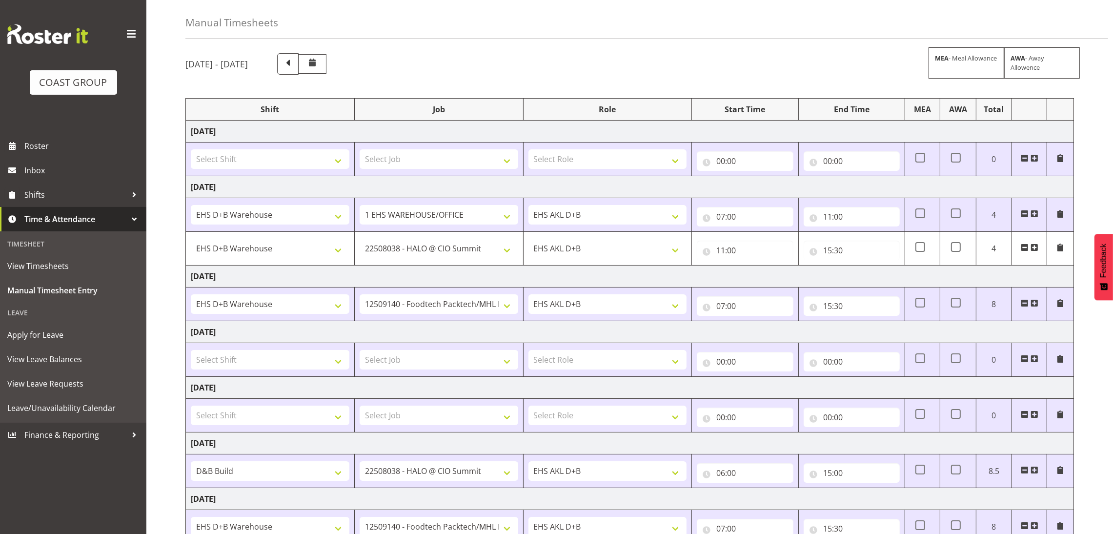
scroll to position [145, 0]
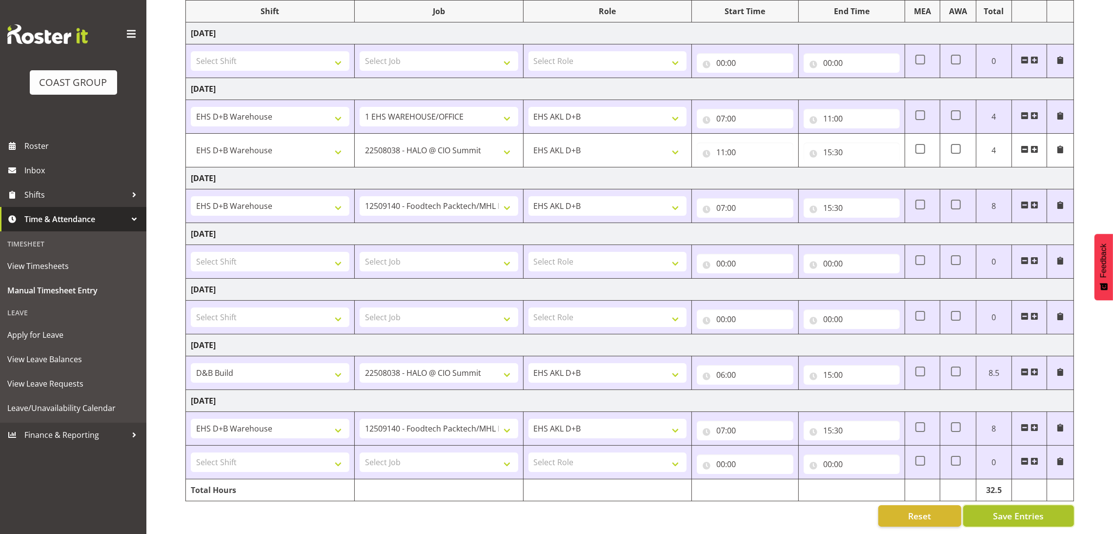
click at [1032, 509] on span "Save Entries" at bounding box center [1018, 515] width 51 height 13
select select "10372"
type input "11:00"
type input "15:30"
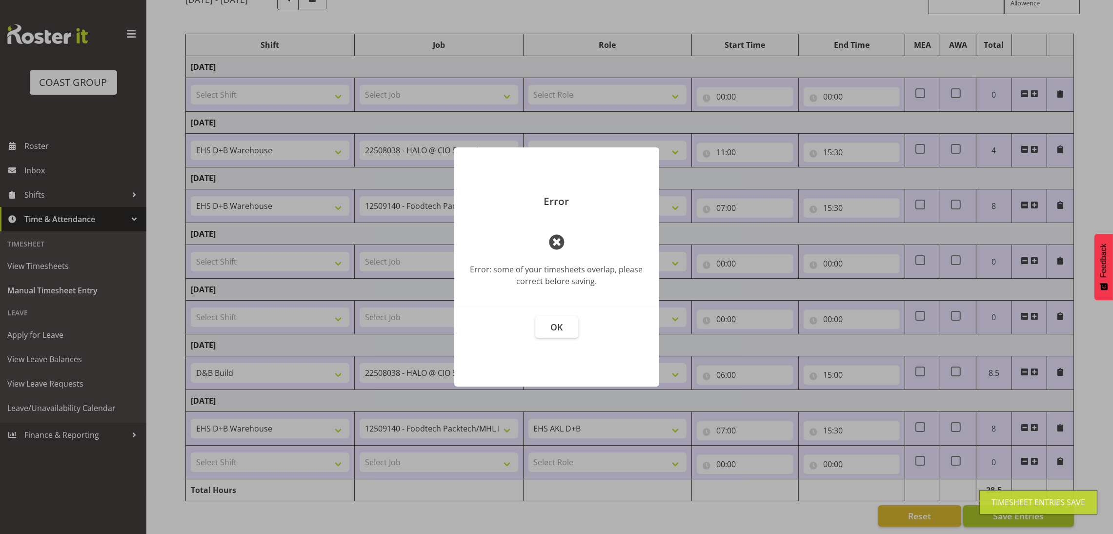
scroll to position [111, 0]
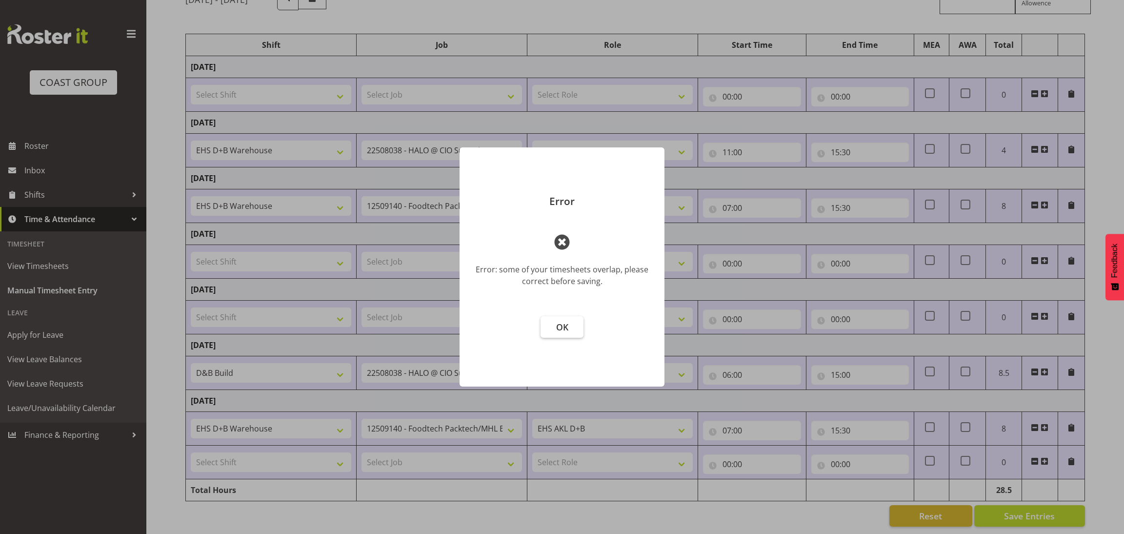
click at [563, 326] on span "OK" at bounding box center [562, 327] width 12 height 12
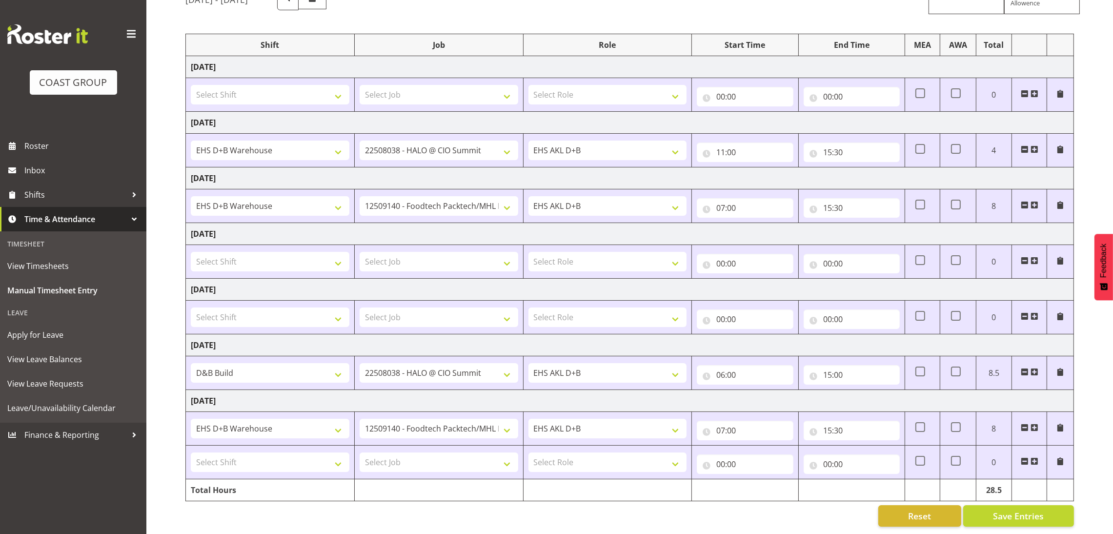
click at [1036, 145] on span at bounding box center [1035, 149] width 8 height 8
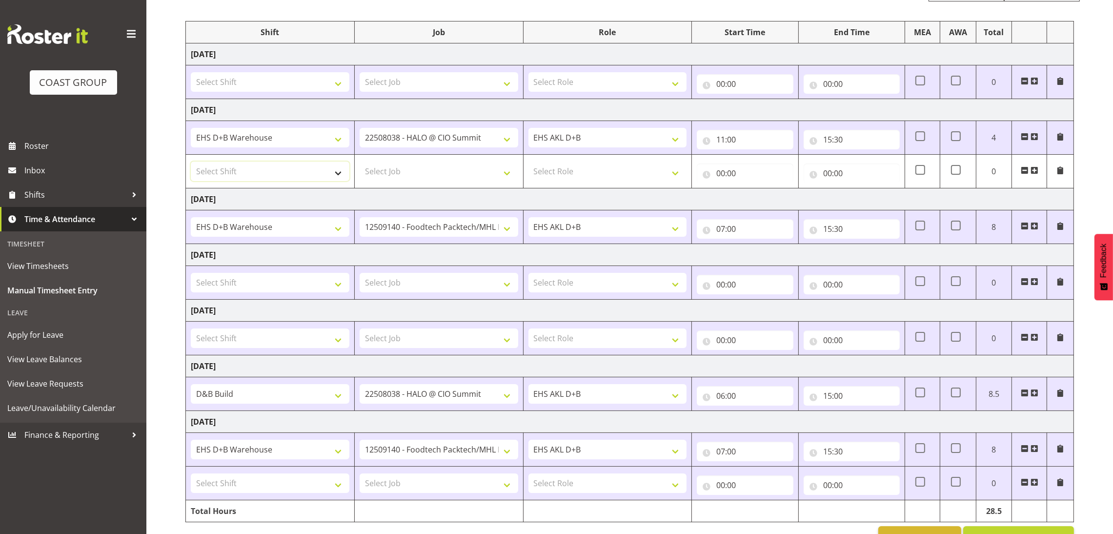
click at [276, 164] on select "Select Shift ABB Collection ABB Delivery AKL Baby Expo AKL Baby Expo Break AKL …" at bounding box center [270, 172] width 159 height 20
select select "1352"
click at [191, 162] on select "Select Shift ABB Collection ABB Delivery AKL Baby Expo AKL Baby Expo Break AKL …" at bounding box center [270, 172] width 159 height 20
click at [443, 173] on select "Select Job 1 Carlton Events 1 [PERSON_NAME][GEOGRAPHIC_DATA] 1 [PERSON_NAME][GE…" at bounding box center [439, 172] width 159 height 20
select select "69"
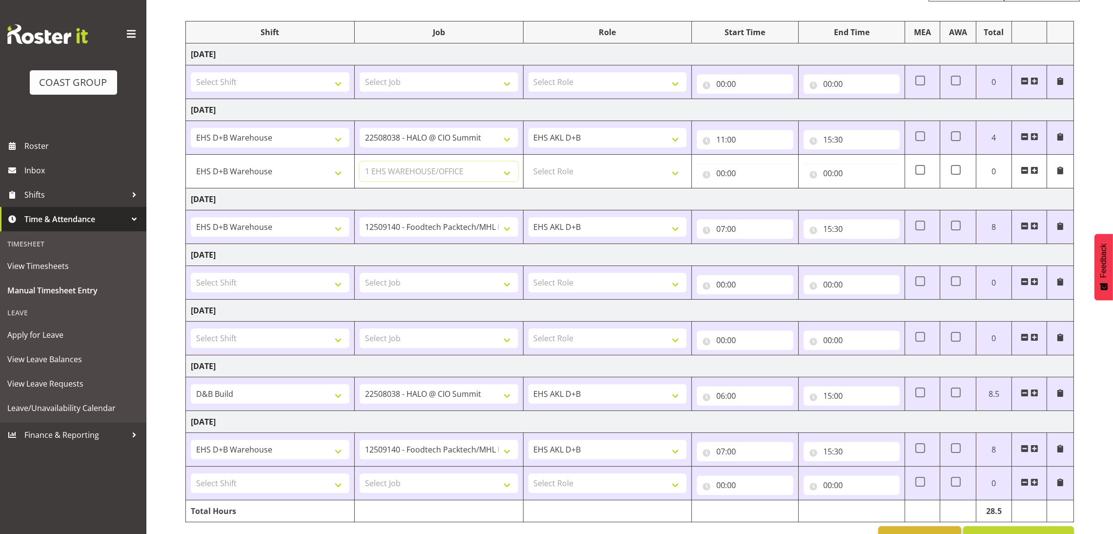
click at [360, 162] on select "Select Job 1 Carlton Events 1 [PERSON_NAME][GEOGRAPHIC_DATA] 1 [PERSON_NAME][GE…" at bounding box center [439, 172] width 159 height 20
click at [631, 168] on select "Select Role EHS AKL D+B" at bounding box center [608, 172] width 159 height 20
select select "194"
click at [529, 162] on select "Select Role EHS AKL D+B" at bounding box center [608, 172] width 159 height 20
click at [718, 176] on input "00:00" at bounding box center [745, 173] width 96 height 20
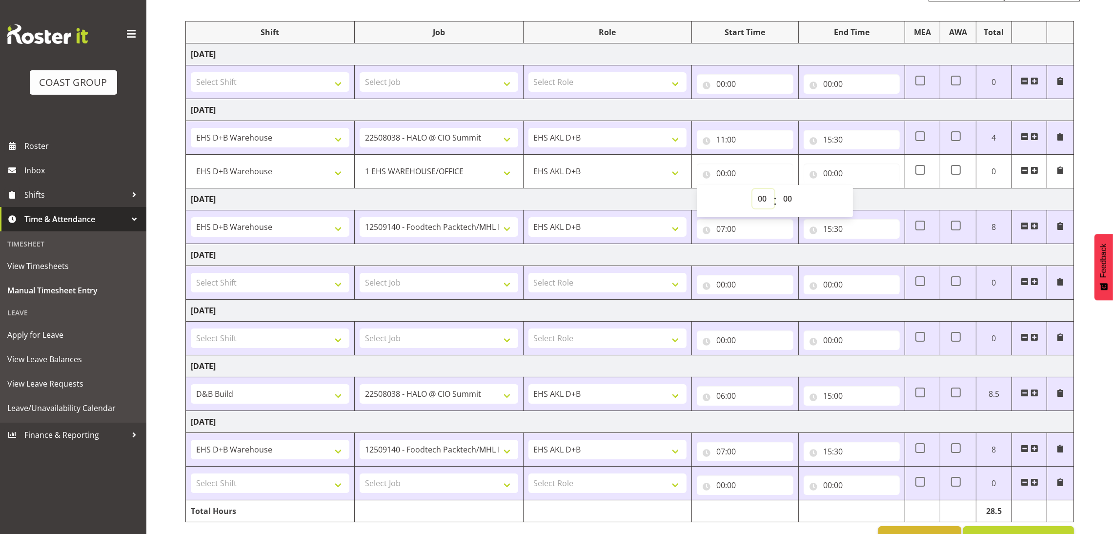
click at [761, 200] on select "00 01 02 03 04 05 06 07 08 09 10 11 12 13 14 15 16 17 18 19 20 21 22 23" at bounding box center [764, 199] width 22 height 20
select select "7"
click at [753, 189] on select "00 01 02 03 04 05 06 07 08 09 10 11 12 13 14 15 16 17 18 19 20 21 22 23" at bounding box center [764, 199] width 22 height 20
type input "07:00"
click at [894, 198] on td "[DATE]" at bounding box center [630, 199] width 888 height 22
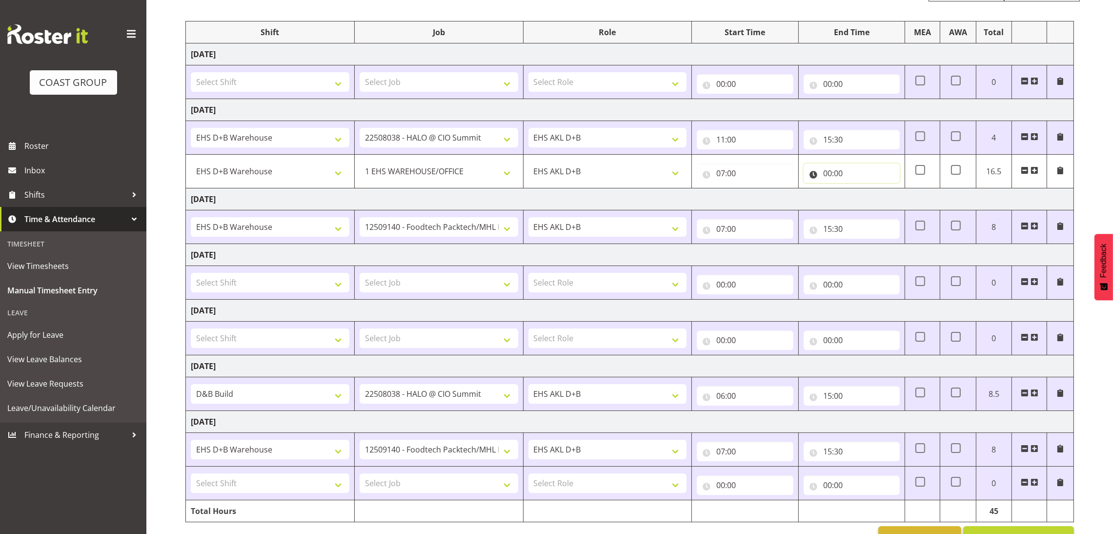
click at [828, 177] on input "00:00" at bounding box center [852, 173] width 96 height 20
click at [870, 200] on select "00 01 02 03 04 05 06 07 08 09 10 11 12 13 14 15 16 17 18 19 20 21 22 23" at bounding box center [870, 199] width 22 height 20
select select "11"
click at [859, 189] on select "00 01 02 03 04 05 06 07 08 09 10 11 12 13 14 15 16 17 18 19 20 21 22 23" at bounding box center [870, 199] width 22 height 20
type input "11:00"
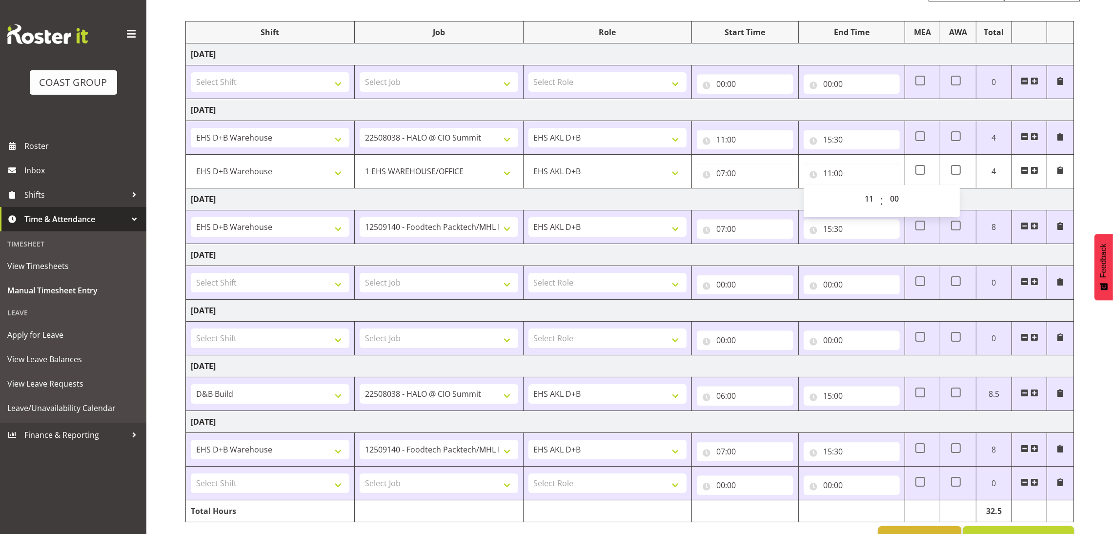
click at [1089, 191] on div "[DATE] - [DATE] MEA - Meal Allowance AWA - Away Allowence Shift Job Role Start …" at bounding box center [649, 262] width 928 height 586
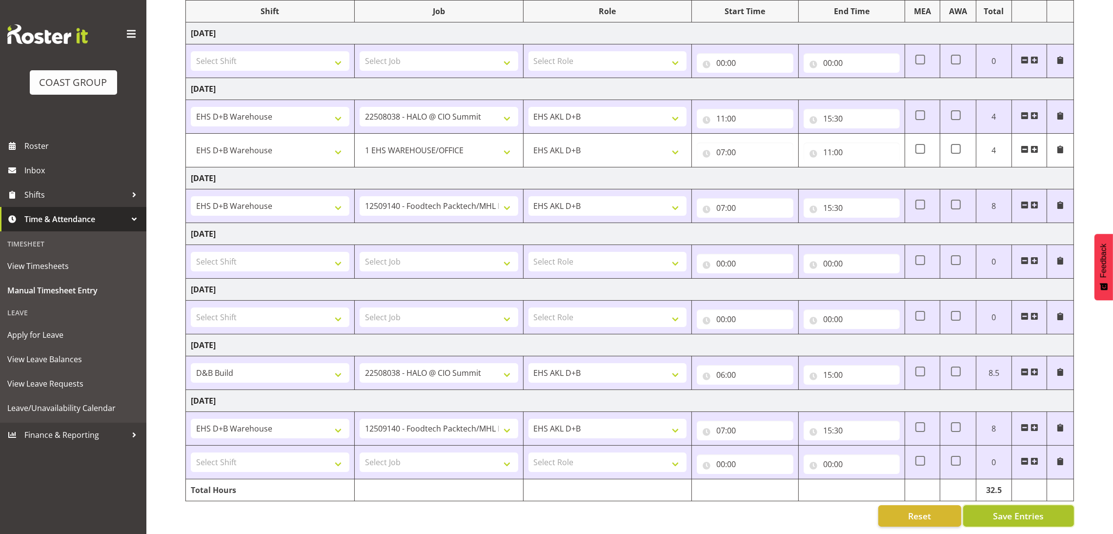
click at [1027, 509] on span "Save Entries" at bounding box center [1018, 515] width 51 height 13
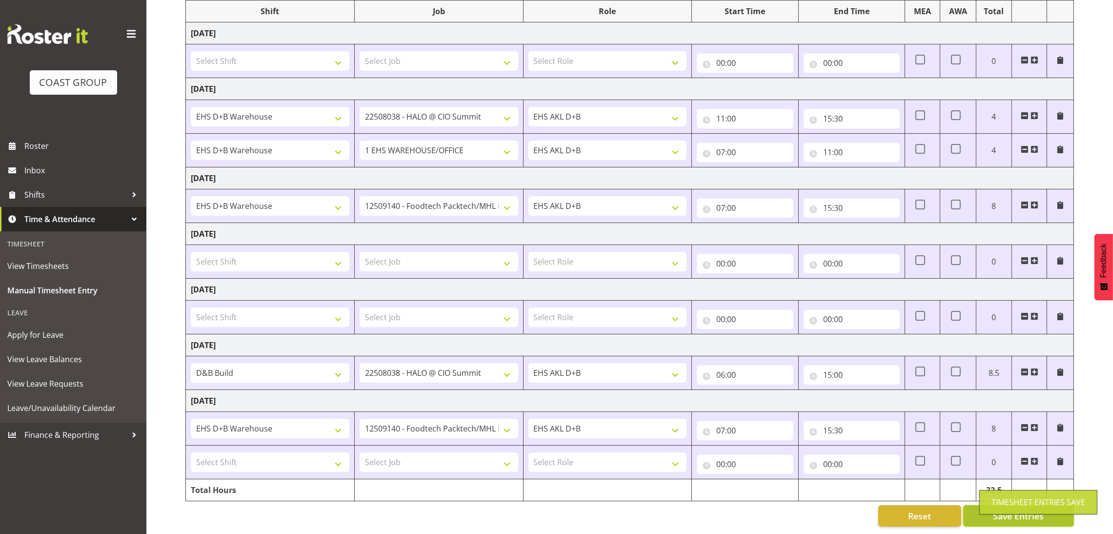
click at [1027, 402] on body "COAST GROUP Roster Inbox Shifts Time & Attendance Timesheet View Timesheets Man…" at bounding box center [556, 135] width 1113 height 534
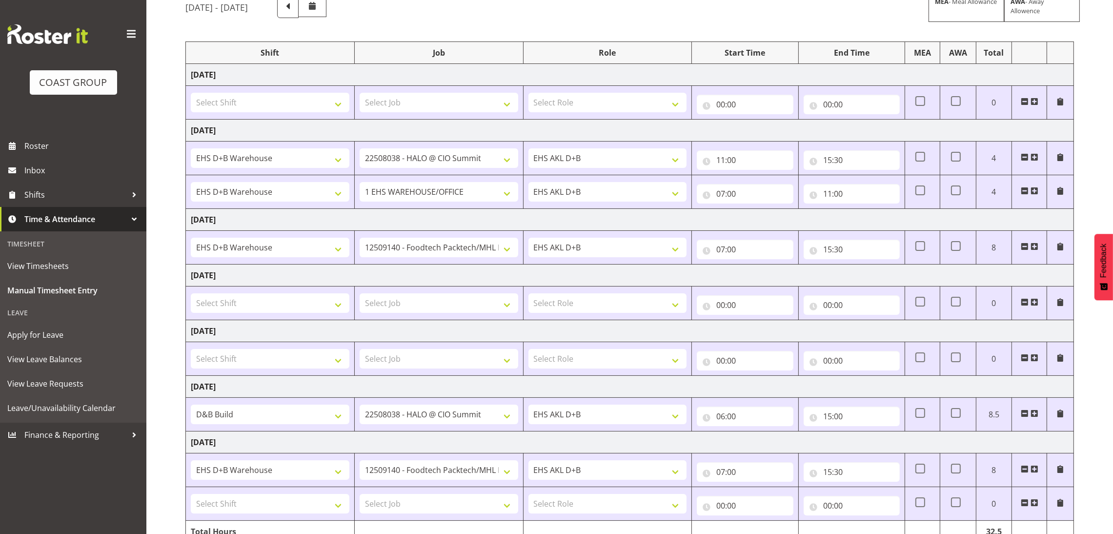
scroll to position [0, 0]
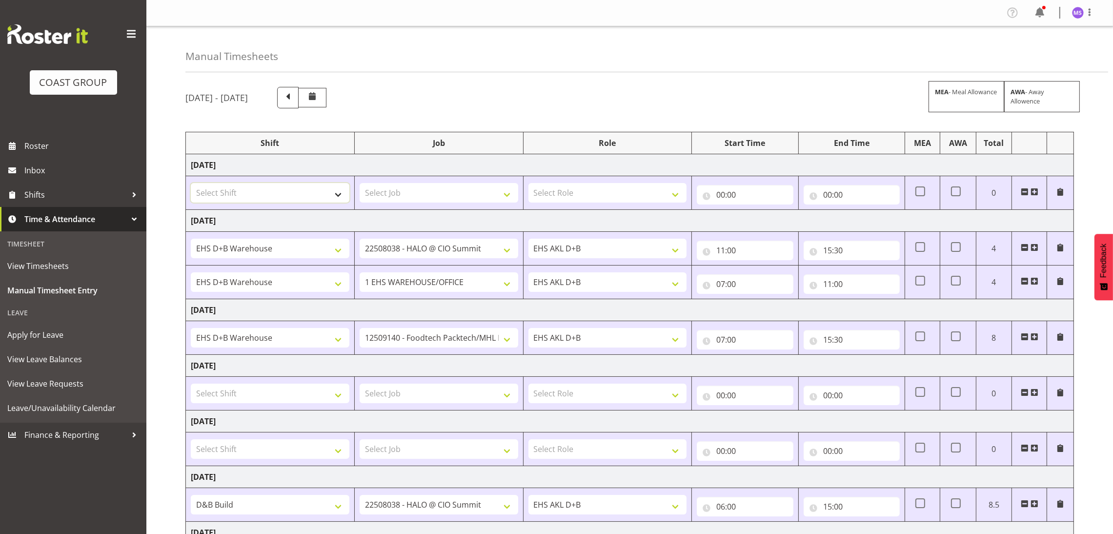
click at [327, 197] on select "Select Shift ABB Collection ABB Delivery AKL Baby Expo AKL Baby Expo Break AKL …" at bounding box center [270, 193] width 159 height 20
select select "1352"
click at [191, 184] on select "Select Shift ABB Collection ABB Delivery AKL Baby Expo AKL Baby Expo Break AKL …" at bounding box center [270, 193] width 159 height 20
click at [458, 199] on select "Select Job 1 Carlton Events 1 [PERSON_NAME][GEOGRAPHIC_DATA] 1 [PERSON_NAME][GE…" at bounding box center [439, 193] width 159 height 20
select select "8514"
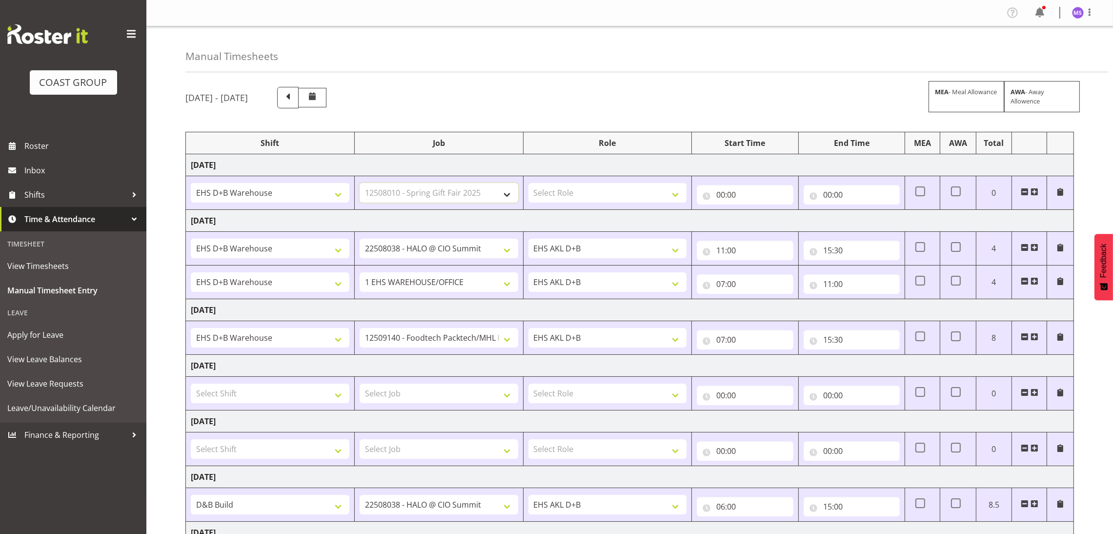
click at [360, 184] on select "Select Job 1 Carlton Events 1 [PERSON_NAME][GEOGRAPHIC_DATA] 1 [PERSON_NAME][GE…" at bounding box center [439, 193] width 159 height 20
click at [608, 188] on select "Select Role EHS AKL D+B" at bounding box center [608, 193] width 159 height 20
select select "194"
click at [529, 184] on select "Select Role EHS AKL D+B" at bounding box center [608, 193] width 159 height 20
click at [721, 193] on input "00:00" at bounding box center [745, 195] width 96 height 20
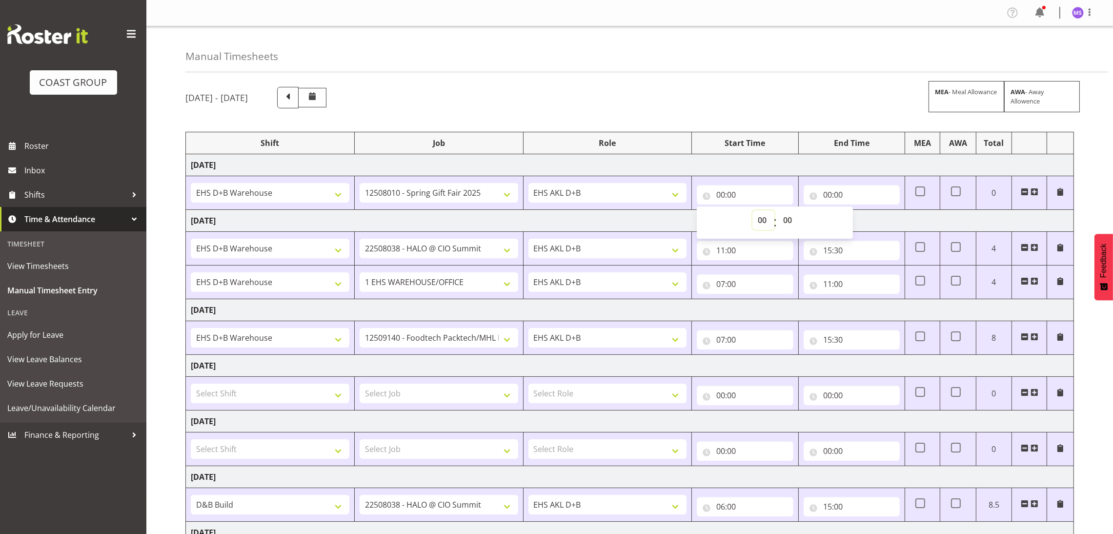
click at [756, 220] on select "00 01 02 03 04 05 06 07 08 09 10 11 12 13 14 15 16 17 18 19 20 21 22 23" at bounding box center [764, 220] width 22 height 20
select select "7"
click at [753, 211] on select "00 01 02 03 04 05 06 07 08 09 10 11 12 13 14 15 16 17 18 19 20 21 22 23" at bounding box center [764, 220] width 22 height 20
type input "07:00"
click at [830, 192] on input "00:00" at bounding box center [852, 195] width 96 height 20
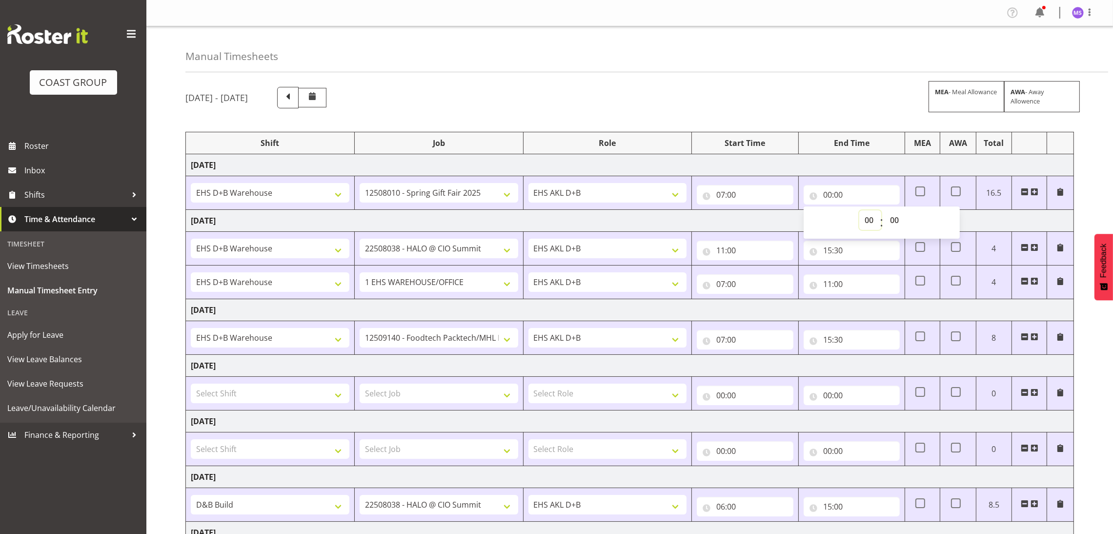
click at [869, 223] on select "00 01 02 03 04 05 06 07 08 09 10 11 12 13 14 15 16 17 18 19 20 21 22 23" at bounding box center [870, 220] width 22 height 20
select select "15"
click at [859, 211] on select "00 01 02 03 04 05 06 07 08 09 10 11 12 13 14 15 16 17 18 19 20 21 22 23" at bounding box center [870, 220] width 22 height 20
type input "15:00"
click at [898, 221] on select "00 01 02 03 04 05 06 07 08 09 10 11 12 13 14 15 16 17 18 19 20 21 22 23 24 25 2…" at bounding box center [896, 220] width 22 height 20
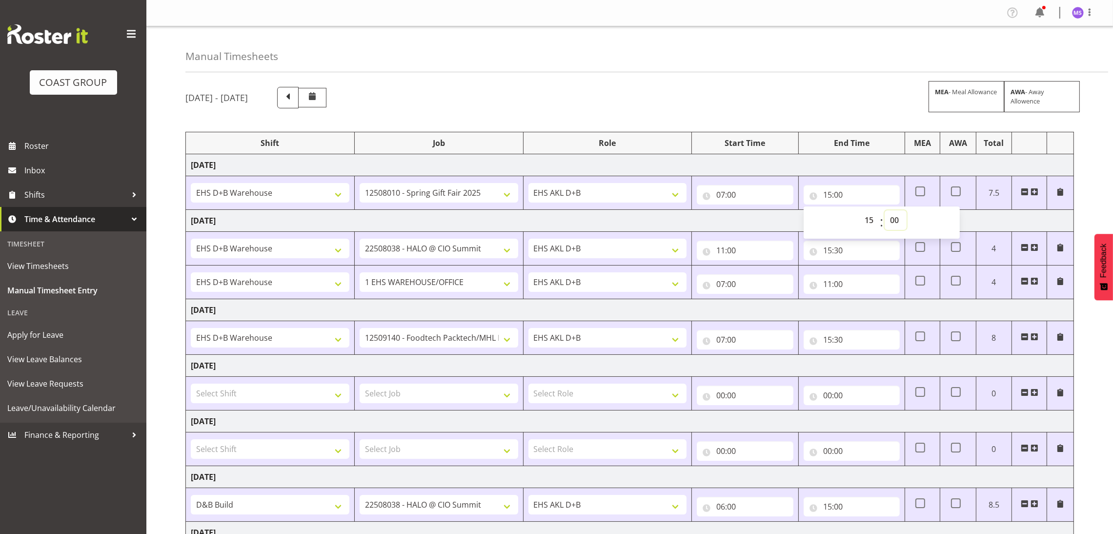
select select "30"
click at [885, 211] on select "00 01 02 03 04 05 06 07 08 09 10 11 12 13 14 15 16 17 18 19 20 21 22 23 24 25 2…" at bounding box center [896, 220] width 22 height 20
type input "15:30"
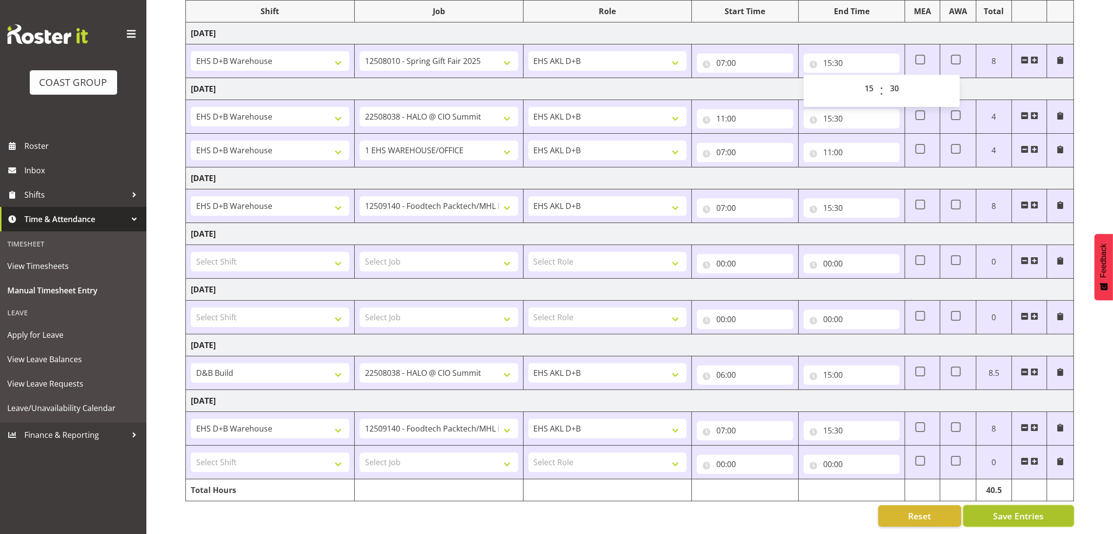
click at [1044, 505] on button "Save Entries" at bounding box center [1018, 515] width 111 height 21
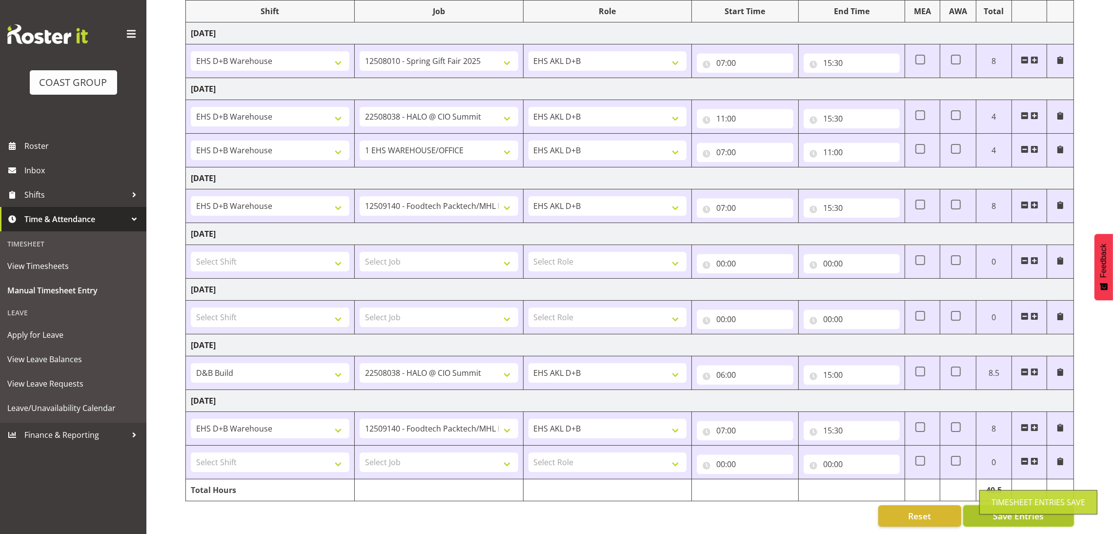
click at [1044, 402] on body "COAST GROUP Roster Inbox Shifts Time & Attendance Timesheet View Timesheets Man…" at bounding box center [556, 135] width 1113 height 534
click at [1014, 509] on span "Save Entries" at bounding box center [1018, 515] width 51 height 13
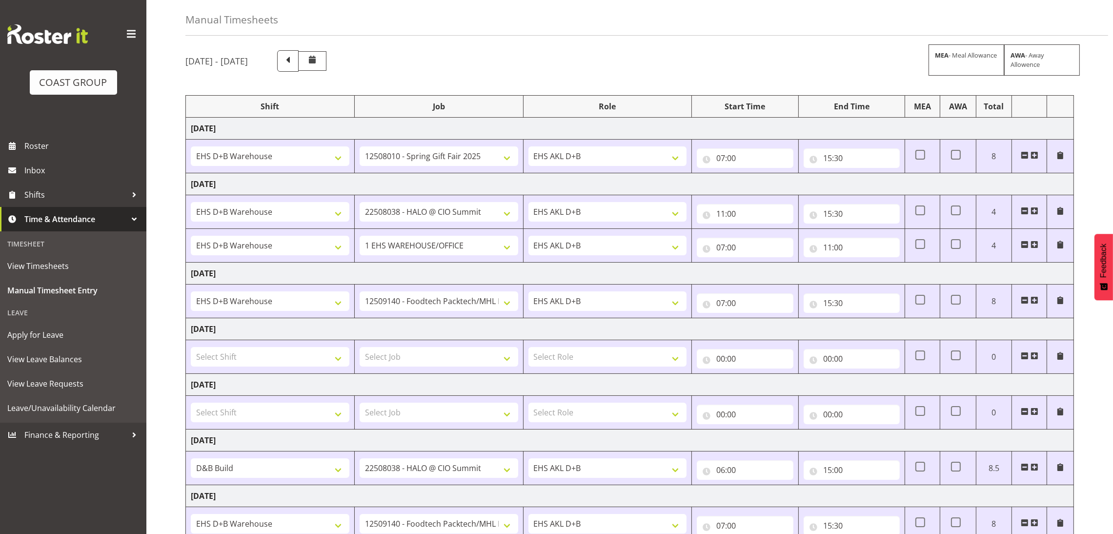
scroll to position [0, 0]
